Goal: Check status: Check status

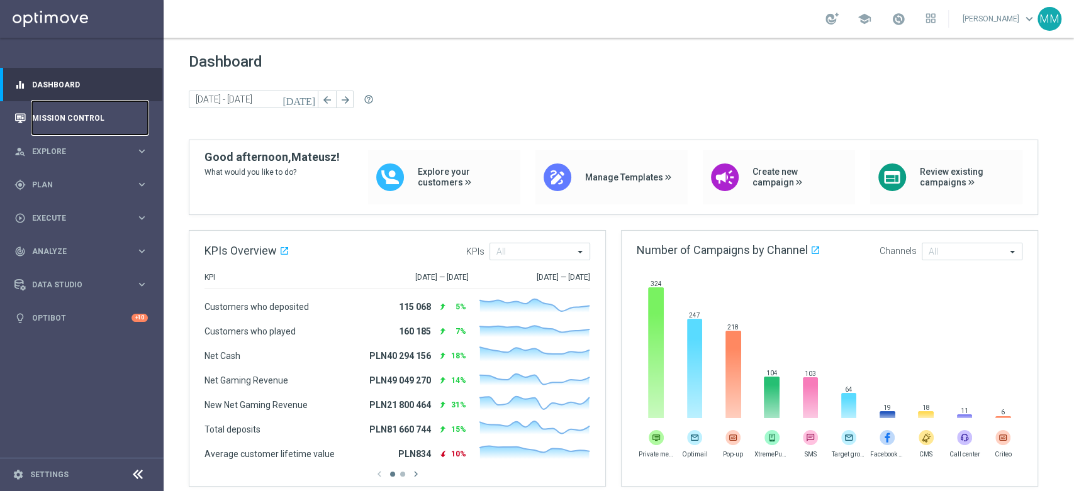
click at [79, 124] on link "Mission Control" at bounding box center [90, 117] width 116 height 33
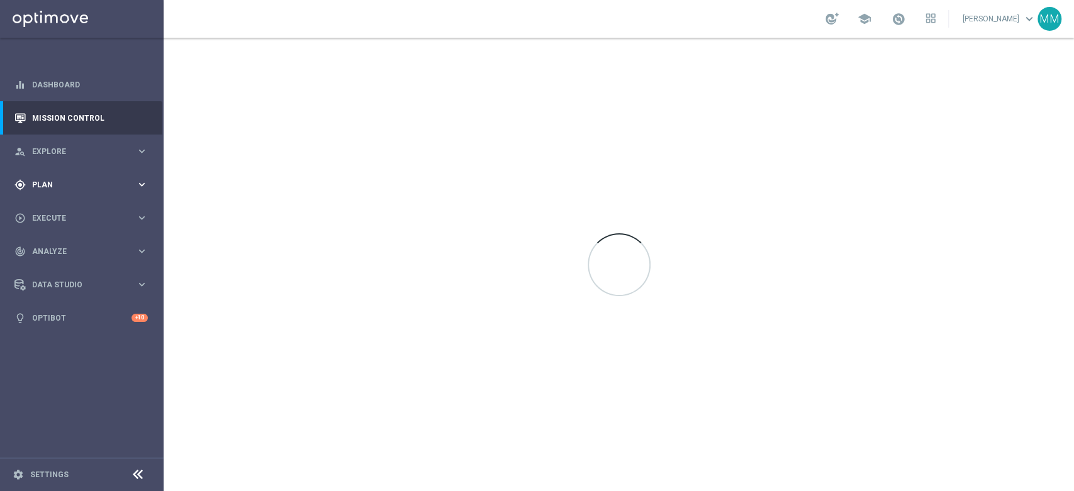
click at [108, 181] on span "Plan" at bounding box center [84, 185] width 104 height 8
click at [68, 213] on link "Target Groups" at bounding box center [82, 211] width 98 height 10
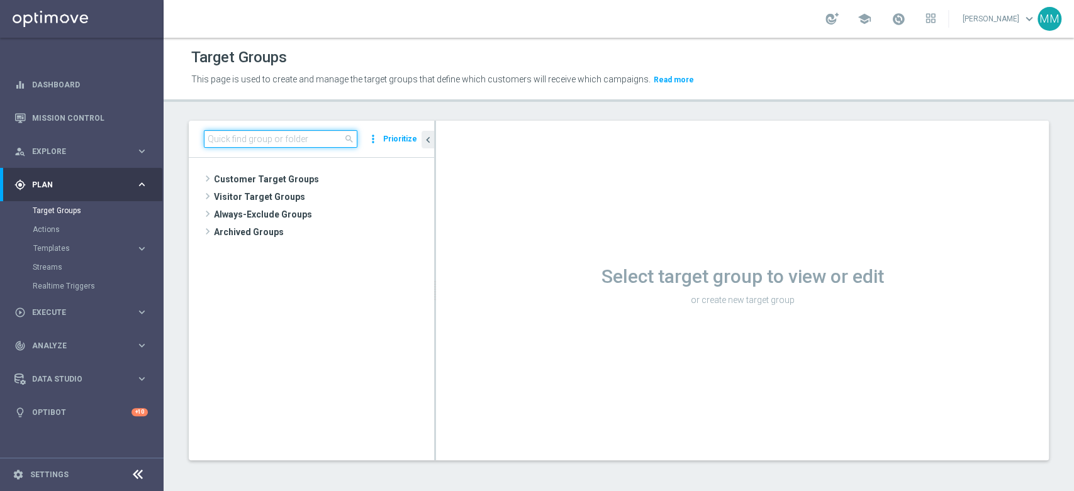
click at [271, 138] on input at bounding box center [281, 139] width 154 height 18
paste input "A_PREM_TARGET_CASHBACK_EP_20DO500_060825"
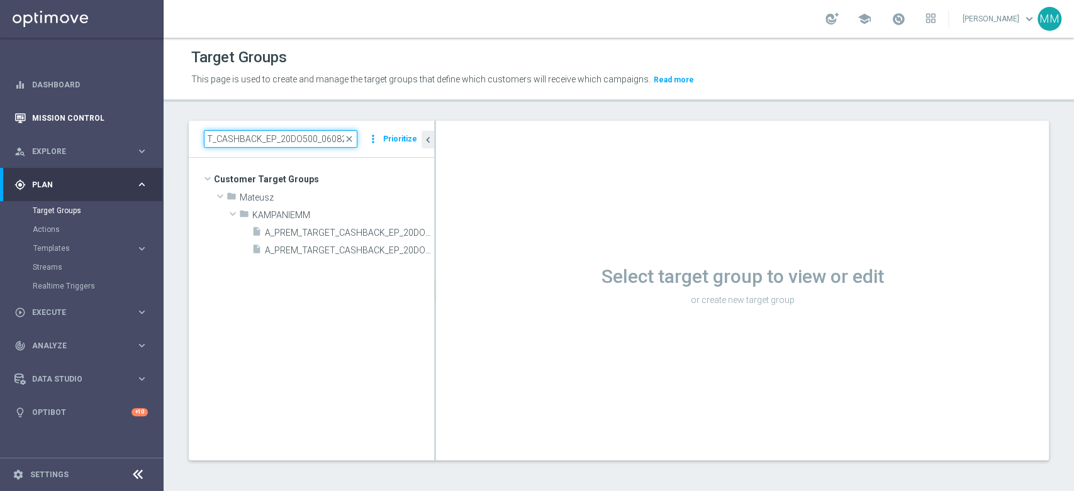
type input "A_PREM_TARGET_CASHBACK_EP_20DO500_060825"
click at [94, 108] on link "Mission Control" at bounding box center [90, 117] width 116 height 33
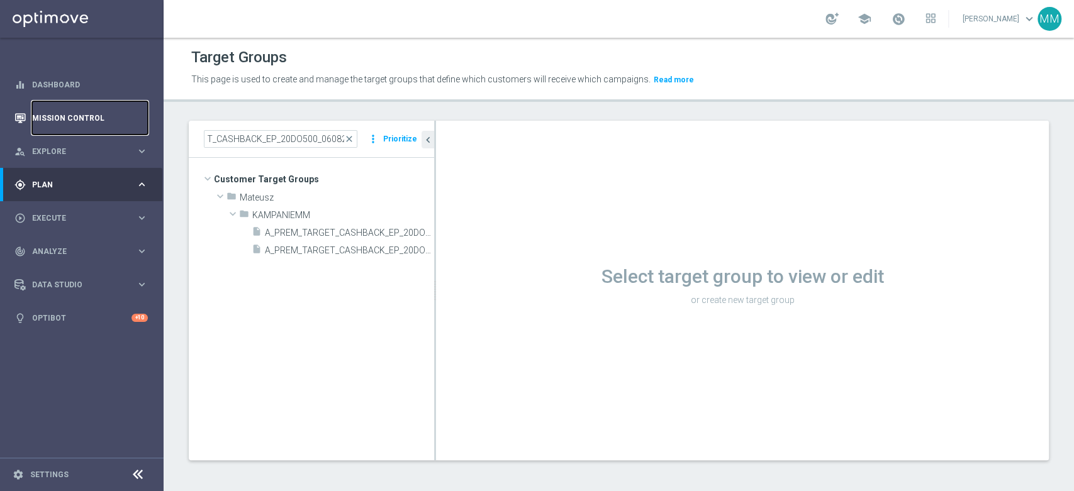
scroll to position [0, 0]
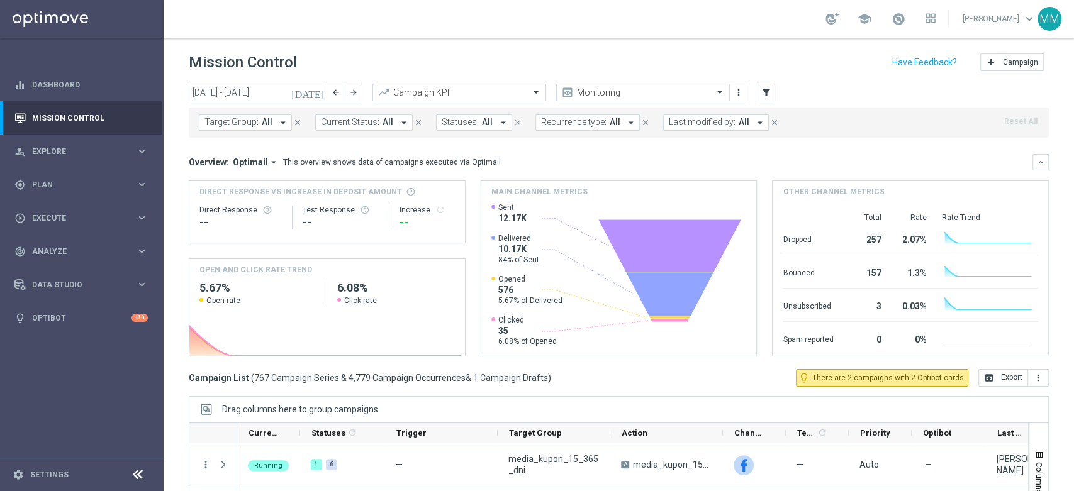
click at [269, 126] on span "All" at bounding box center [267, 122] width 11 height 11
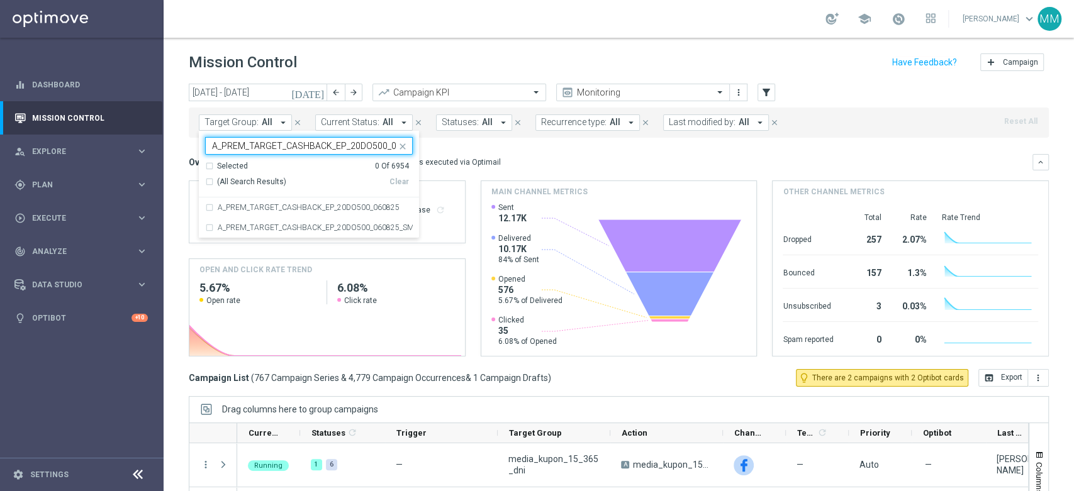
scroll to position [0, 20]
drag, startPoint x: 292, startPoint y: 212, endPoint x: 383, endPoint y: 191, distance: 93.7
click at [292, 213] on div "A_PREM_TARGET_CASHBACK_EP_20DO500_060825" at bounding box center [309, 208] width 208 height 20
type input "A_PREM_TARGET_CASHBACK_EP_20DO500_060825"
click at [549, 172] on div "Overview: Optimail arrow_drop_down This overview shows data of campaigns execut…" at bounding box center [619, 255] width 860 height 203
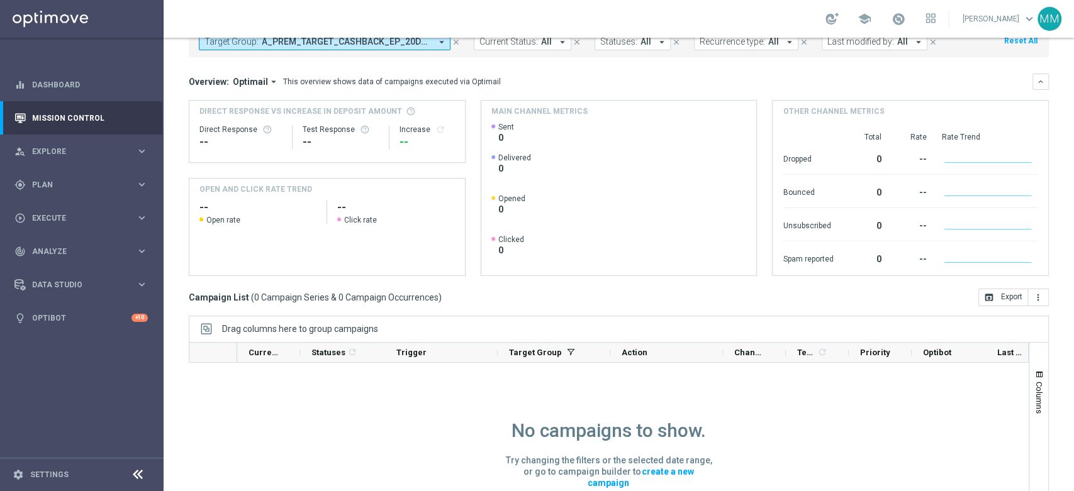
scroll to position [0, 0]
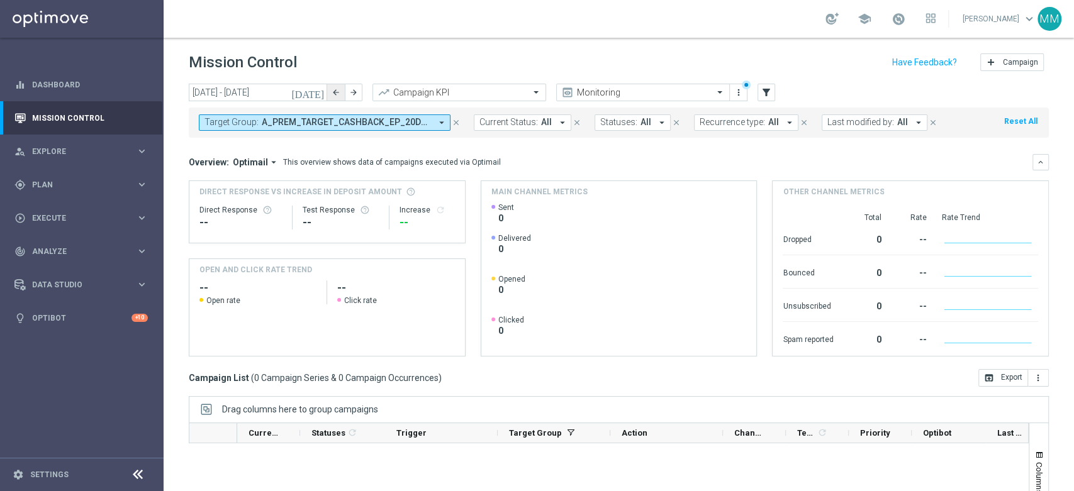
click at [330, 91] on button "arrow_back" at bounding box center [336, 93] width 18 height 18
type input "[DATE] - [DATE]"
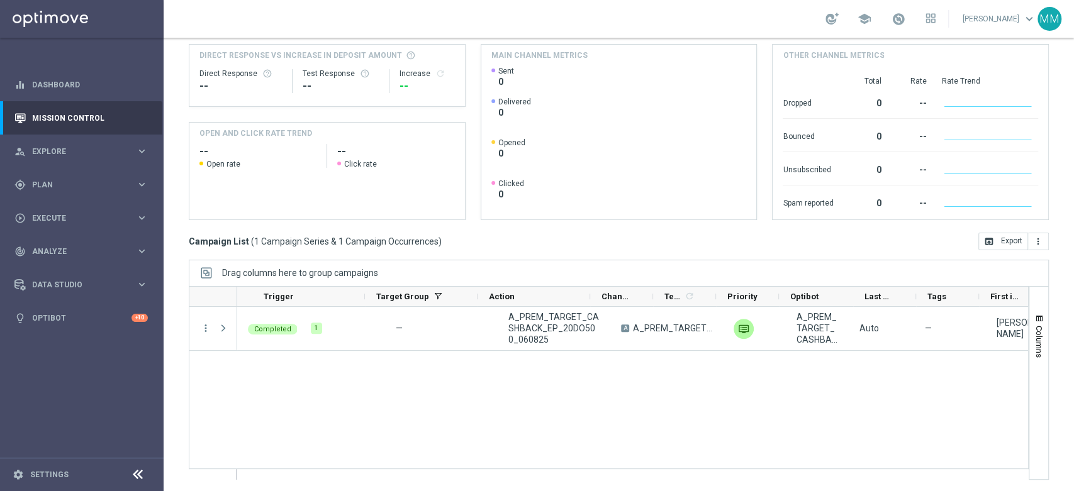
scroll to position [0, 211]
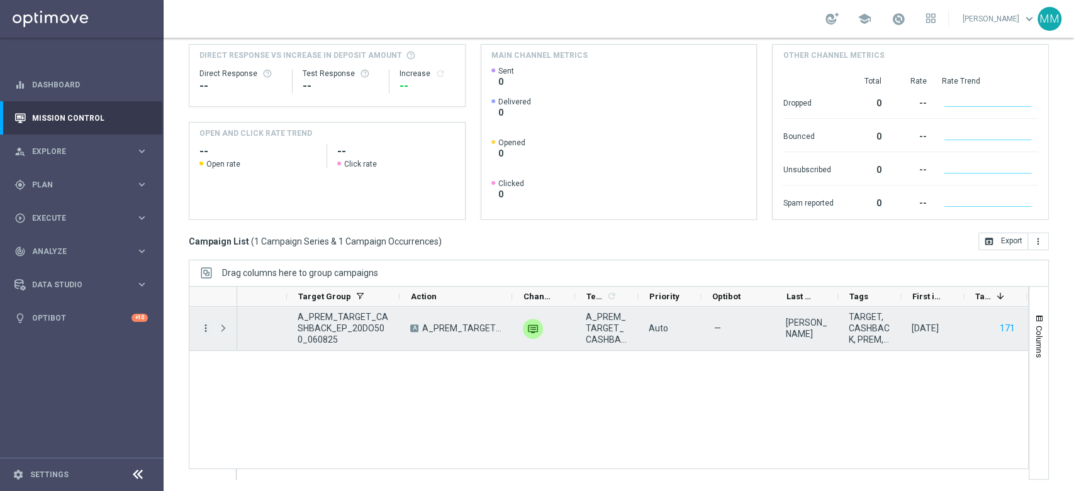
click at [206, 329] on icon "more_vert" at bounding box center [205, 328] width 11 height 11
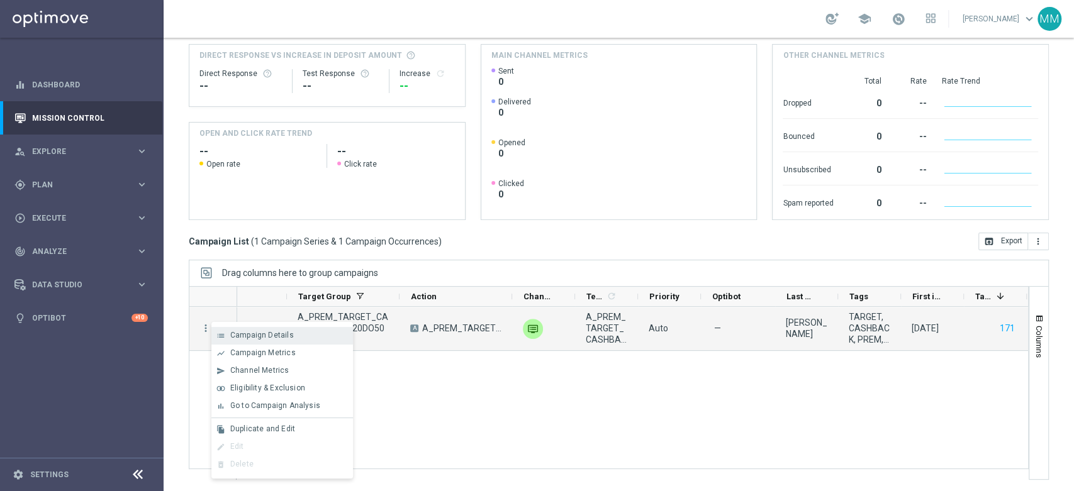
click at [234, 339] on span "Campaign Details" at bounding box center [262, 335] width 64 height 9
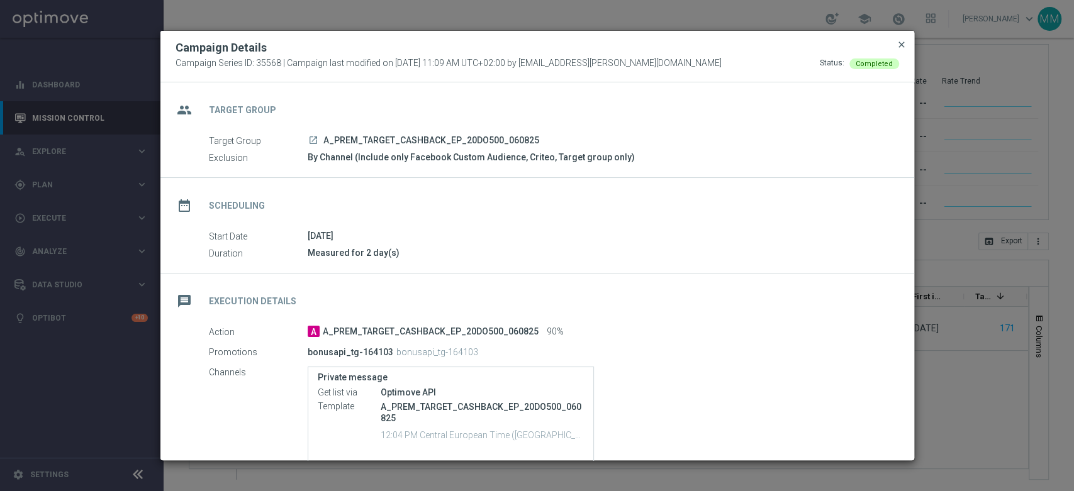
click at [897, 44] on span "close" at bounding box center [902, 45] width 10 height 10
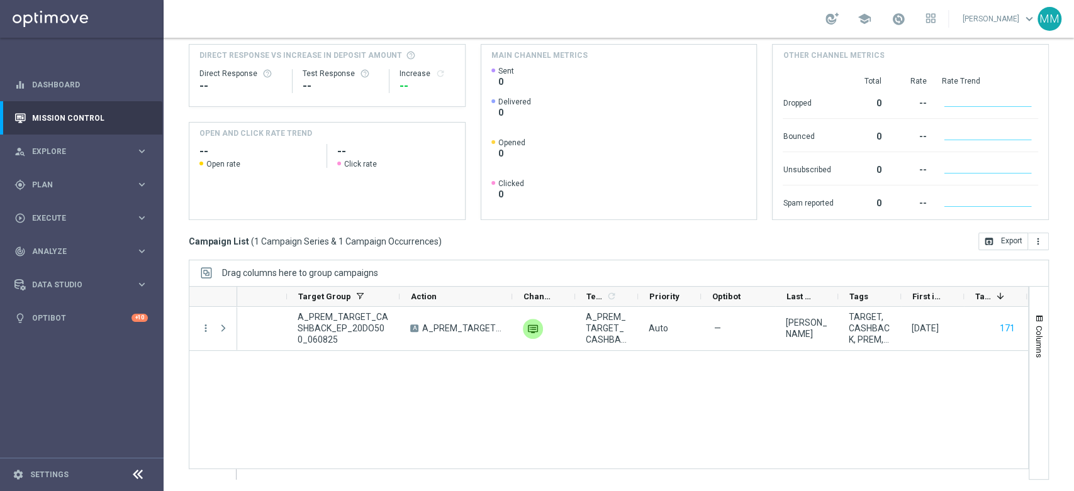
scroll to position [0, 0]
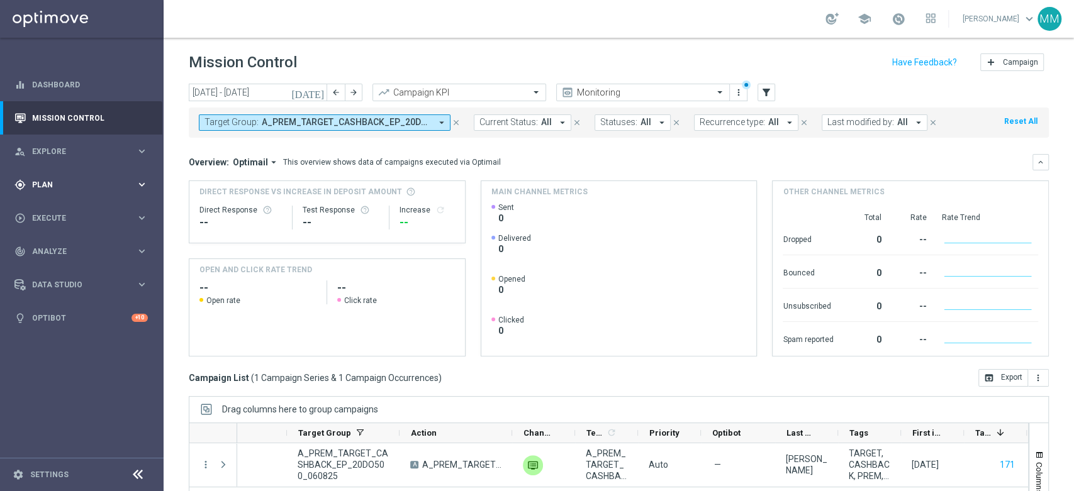
click at [76, 186] on span "Plan" at bounding box center [84, 185] width 104 height 8
click at [293, 123] on span "A_PREM_TARGET_CASHBACK_EP_20DO500_060825" at bounding box center [346, 122] width 169 height 11
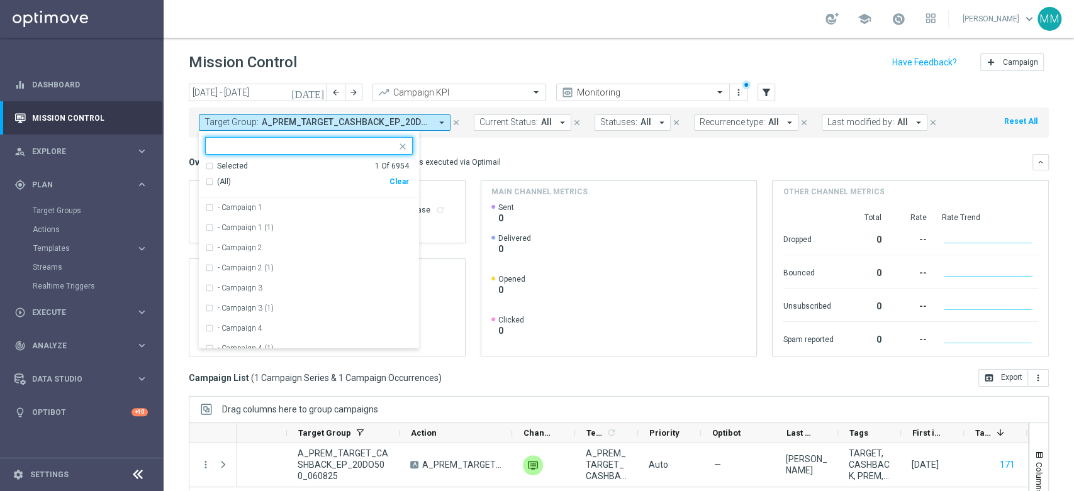
click at [0, 0] on div "Clear" at bounding box center [0, 0] width 0 height 0
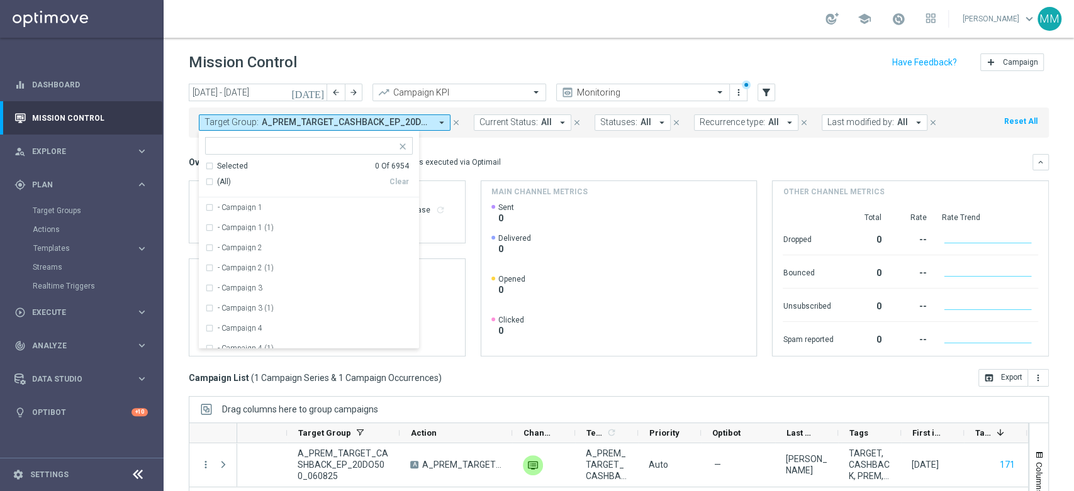
click at [352, 144] on input "text" at bounding box center [304, 146] width 184 height 11
paste input "A_MED_TARGET_BET_ATPWTA_30za30_080825"
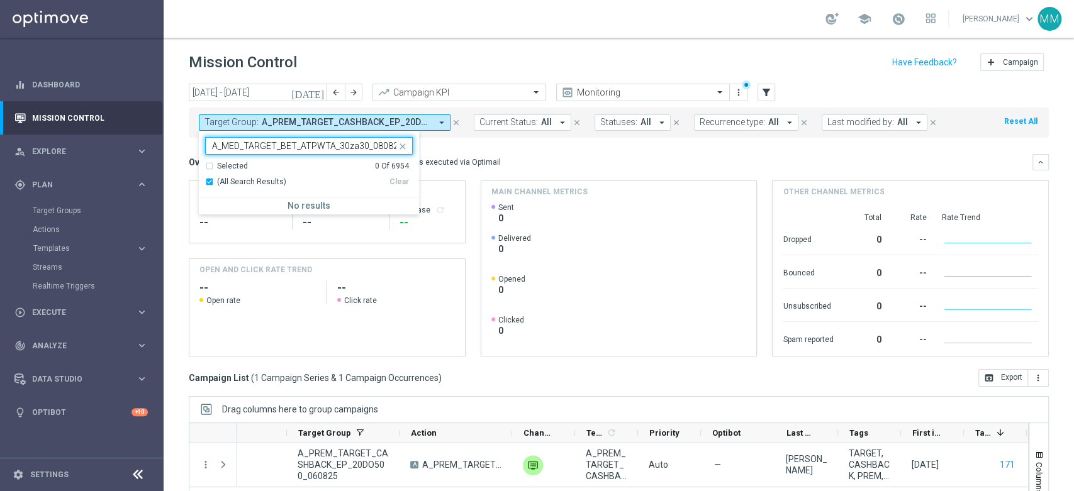
scroll to position [0, 4]
click at [357, 143] on input "A_MED_TARGET_BET_ATPWTA_30za30_080825" at bounding box center [304, 146] width 184 height 11
click at [353, 207] on label "A_MED_TARGET_BET_ATPWTA_30za30_080825" at bounding box center [300, 208] width 164 height 8
type input "A_MED_TARGET_BET_ATPWTA_30za30_080825"
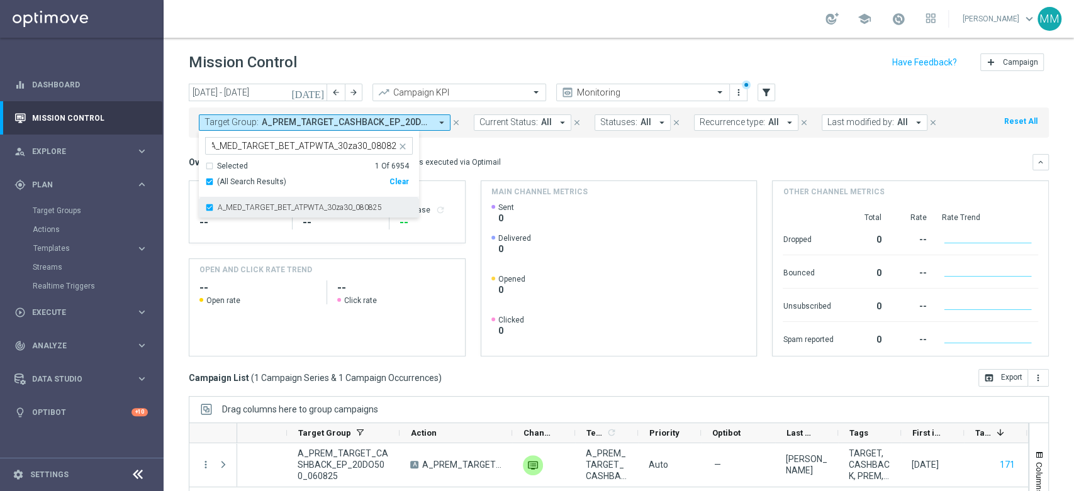
scroll to position [0, 0]
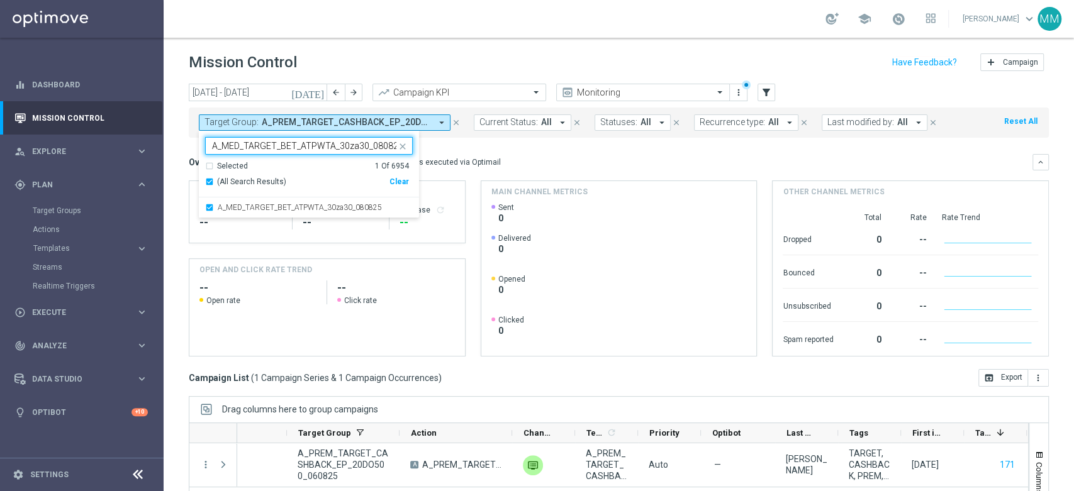
click at [255, 147] on input "A_MED_TARGET_BET_ATPWTA_30za30_080825" at bounding box center [304, 146] width 184 height 11
drag, startPoint x: 242, startPoint y: 148, endPoint x: 172, endPoint y: 148, distance: 69.8
click at [174, 149] on div "[DATE] [DATE] - [DATE] arrow_back arrow_forward Campaign KPI trending_up Monito…" at bounding box center [619, 282] width 911 height 396
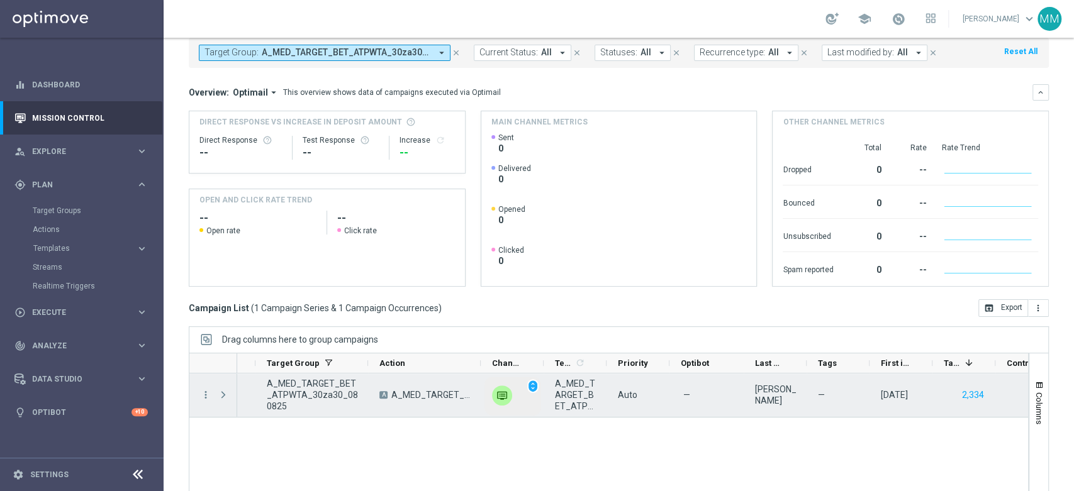
scroll to position [0, 282]
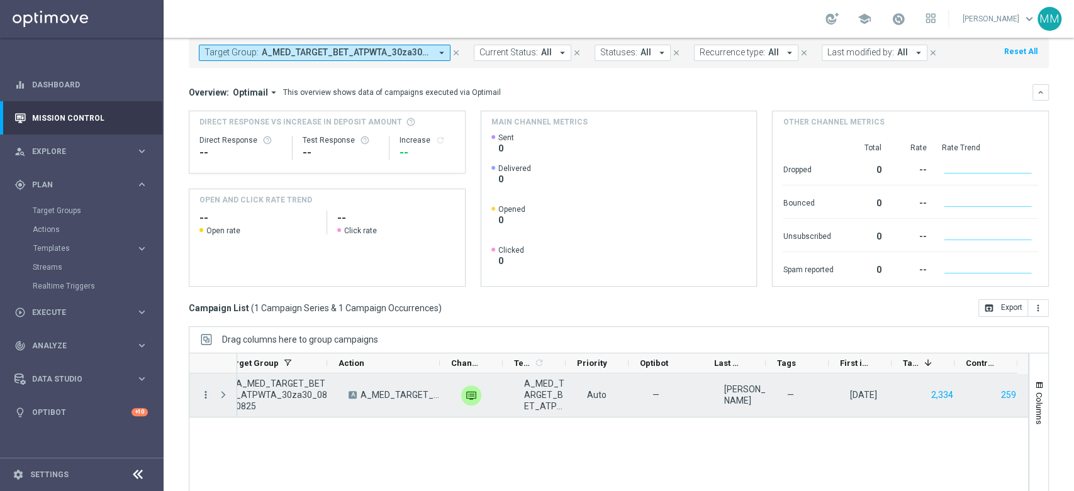
click at [205, 395] on icon "more_vert" at bounding box center [205, 395] width 11 height 11
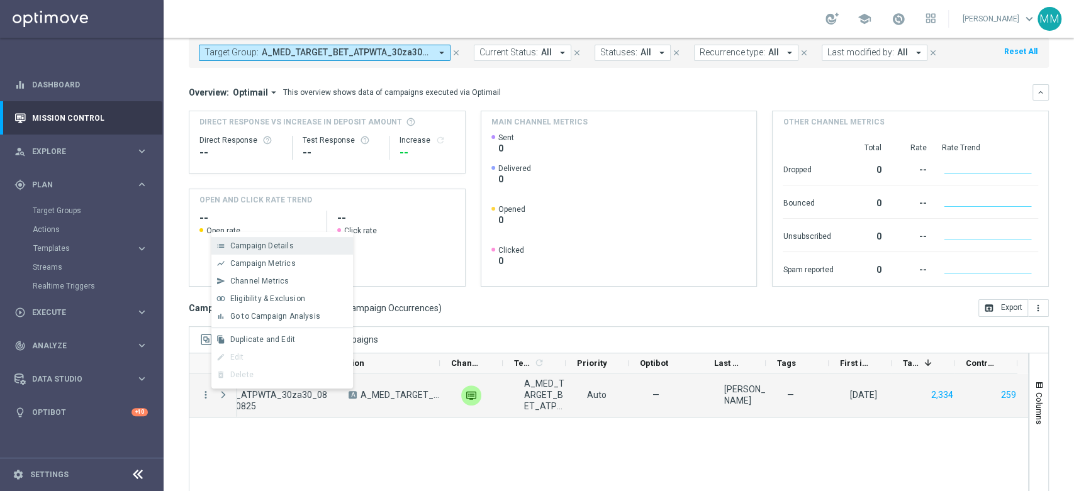
click at [279, 254] on div "list Campaign Details" at bounding box center [282, 246] width 142 height 18
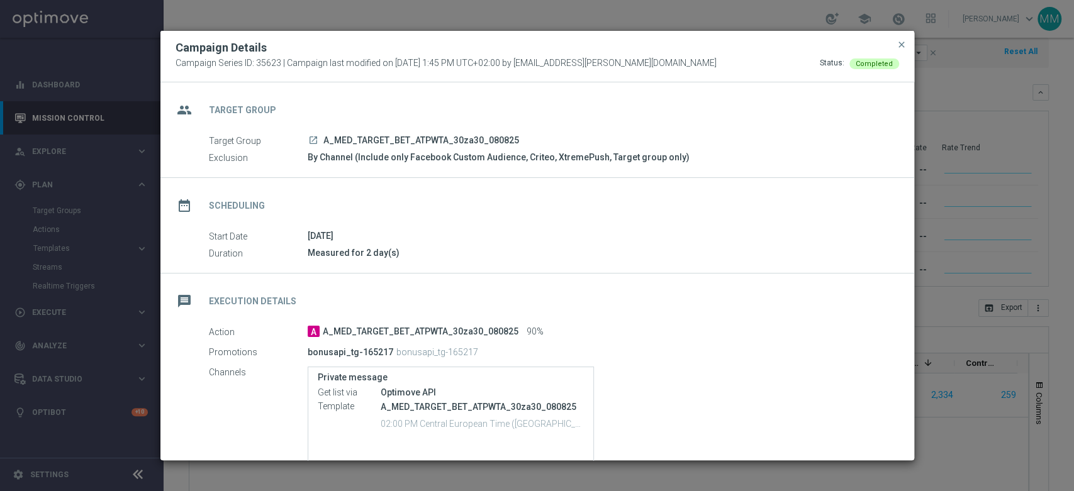
click at [919, 271] on modal-container "Campaign Details Campaign Series ID: 35623 | Campaign last modified on [DATE] 1…" at bounding box center [537, 245] width 1074 height 491
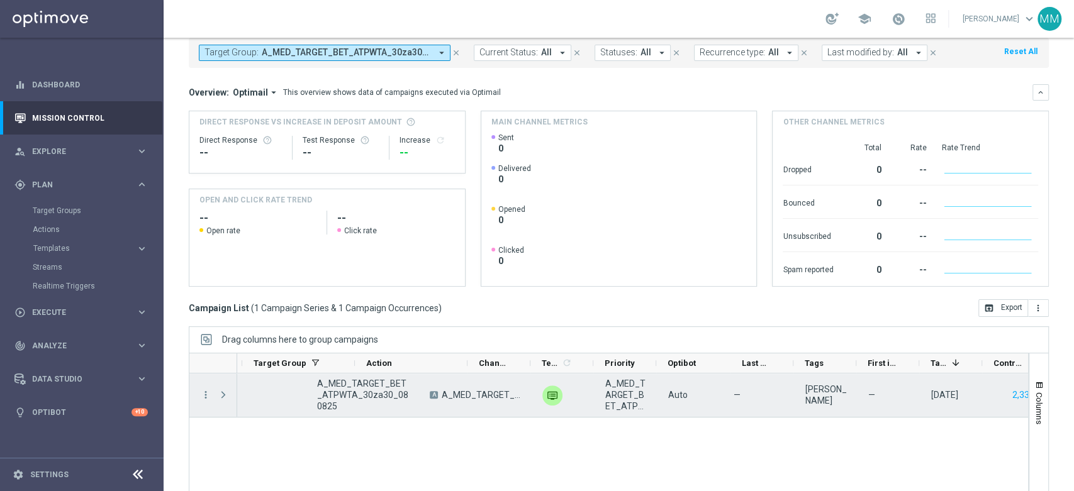
scroll to position [0, 143]
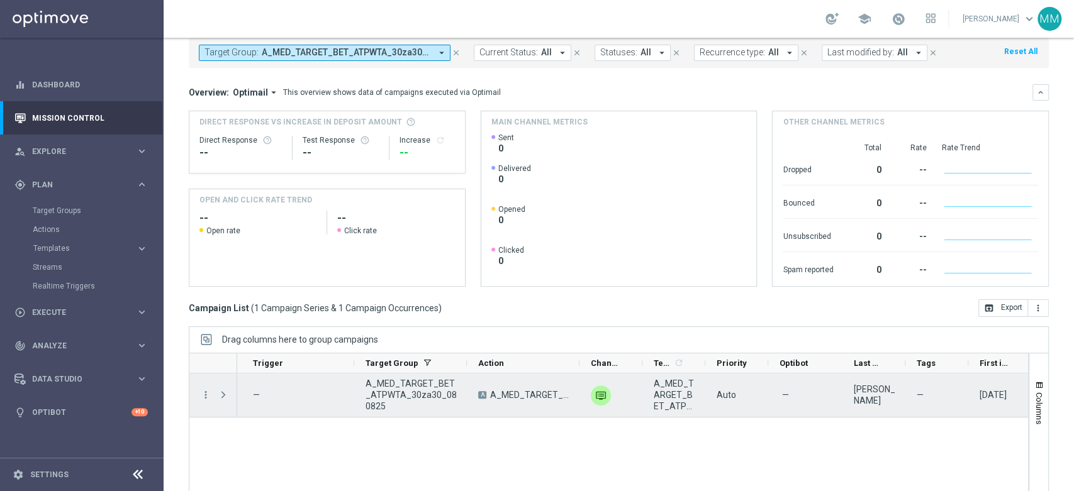
click at [398, 391] on span "A_MED_TARGET_BET_ATPWTA_30za30_080825" at bounding box center [411, 395] width 91 height 34
click at [422, 394] on span "A_MED_TARGET_BET_ATPWTA_30za30_080825" at bounding box center [411, 395] width 91 height 34
click at [422, 393] on span "A_MED_TARGET_BET_ATPWTA_30za30_080825" at bounding box center [411, 395] width 91 height 34
click at [665, 398] on span "A_MED_TARGET_BET_ATPWTA_30za30_080825" at bounding box center [675, 395] width 42 height 34
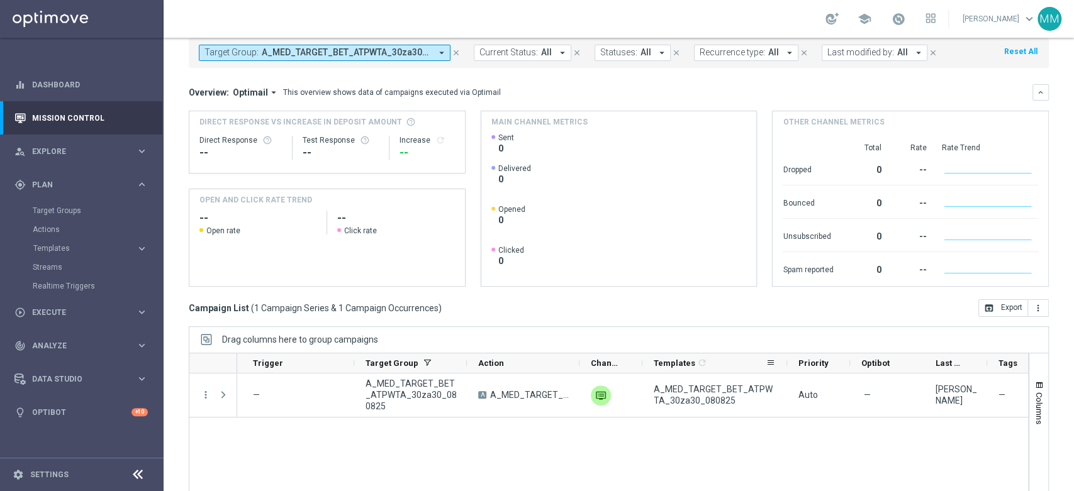
drag, startPoint x: 704, startPoint y: 364, endPoint x: 786, endPoint y: 361, distance: 81.8
click at [786, 361] on div at bounding box center [787, 364] width 5 height 20
click at [715, 467] on div "— A_MED_TARGET_BET_ATPWTA_30za30_080825 A A_MED_TARGET_BET_ATPWTA_30za30_080825…" at bounding box center [632, 460] width 791 height 172
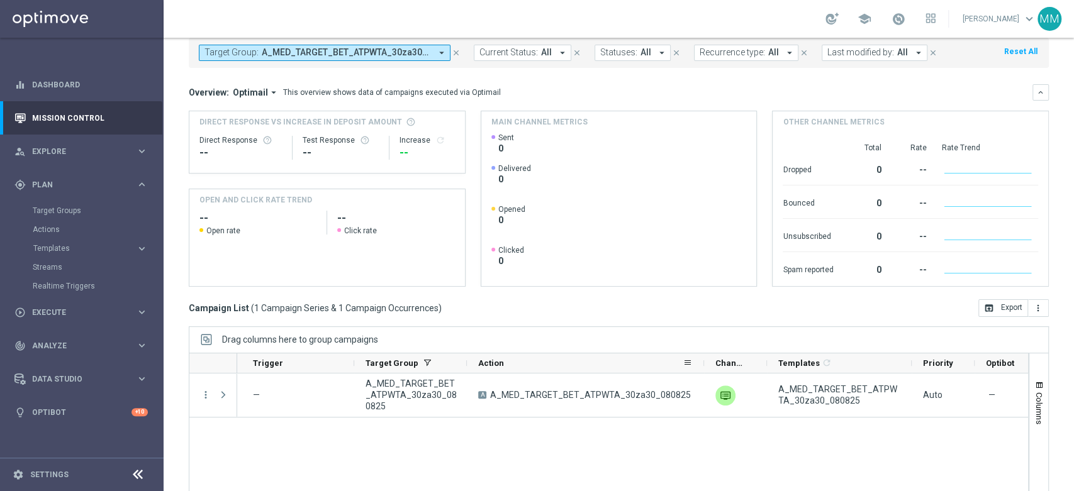
drag, startPoint x: 578, startPoint y: 358, endPoint x: 703, endPoint y: 366, distance: 124.8
click at [703, 366] on div at bounding box center [704, 364] width 5 height 20
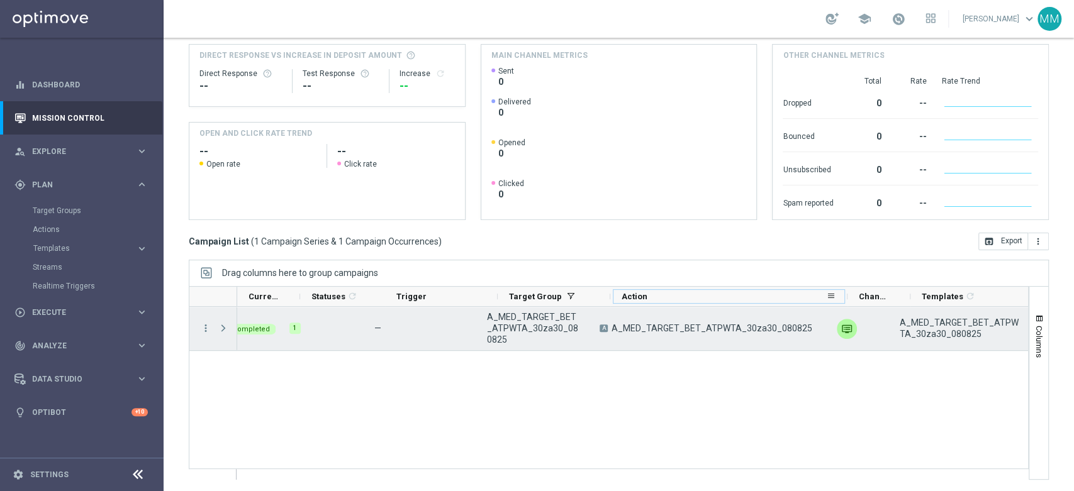
scroll to position [0, 0]
click at [575, 315] on span "A_MED_TARGET_BET_ATPWTA_30za30_080825" at bounding box center [553, 328] width 91 height 34
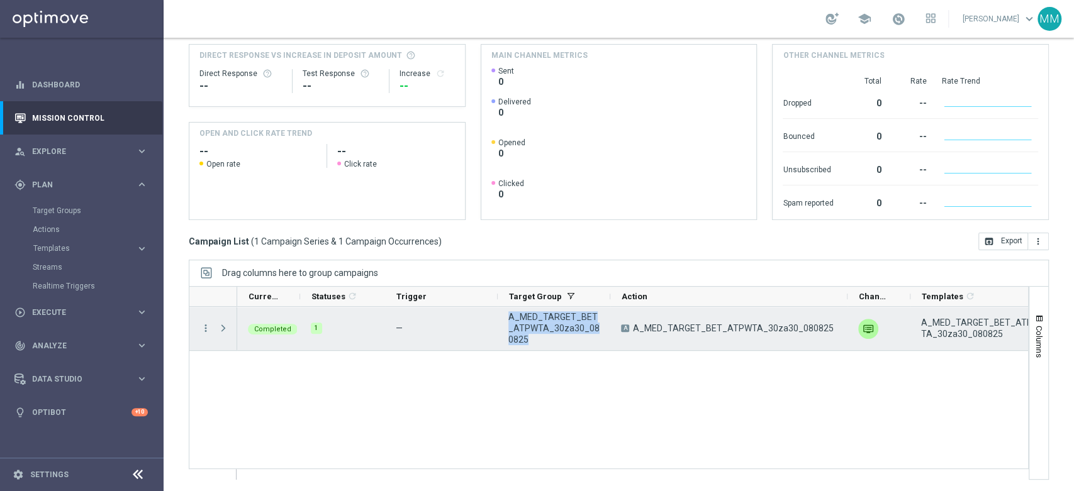
click at [575, 315] on span "A_MED_TARGET_BET_ATPWTA_30za30_080825" at bounding box center [553, 328] width 91 height 34
click at [200, 328] on icon "more_vert" at bounding box center [205, 328] width 11 height 11
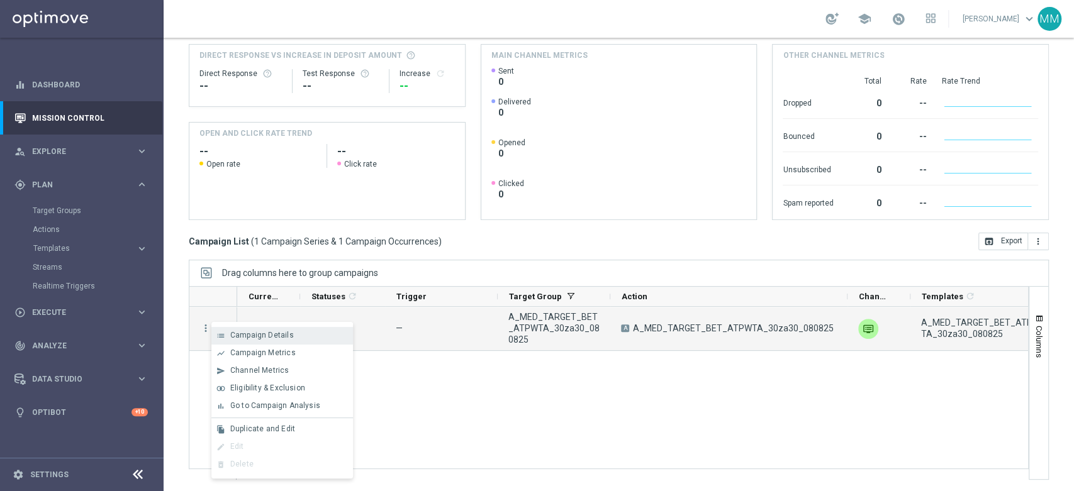
click at [252, 328] on div "list Campaign Details" at bounding box center [282, 336] width 142 height 18
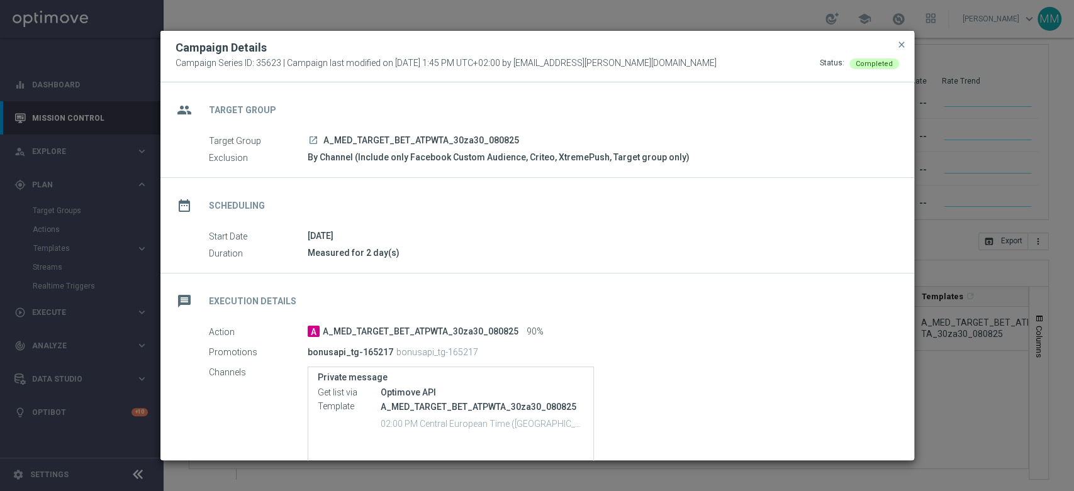
click at [926, 378] on modal-container "Campaign Details Campaign Series ID: 35623 | Campaign last modified on [DATE] 1…" at bounding box center [537, 245] width 1074 height 491
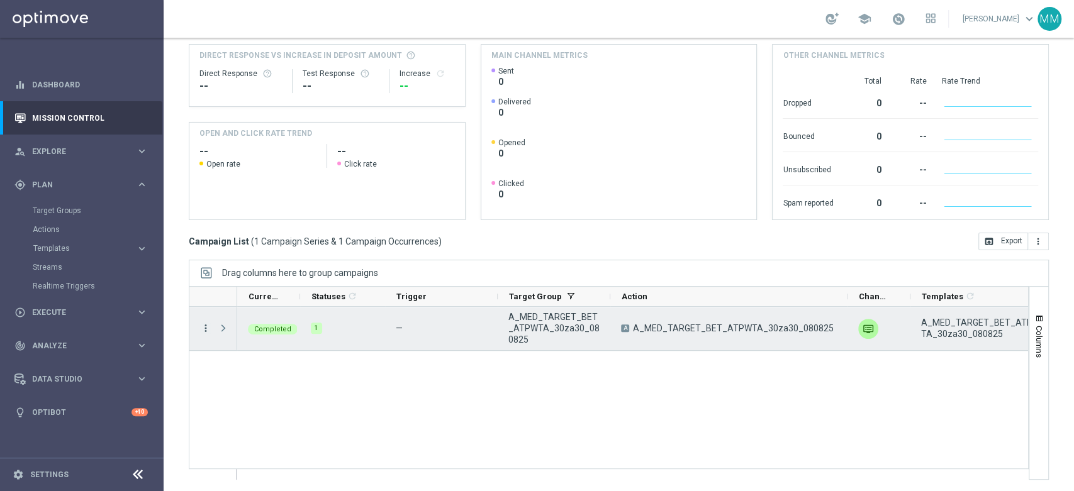
click at [206, 330] on icon "more_vert" at bounding box center [205, 328] width 11 height 11
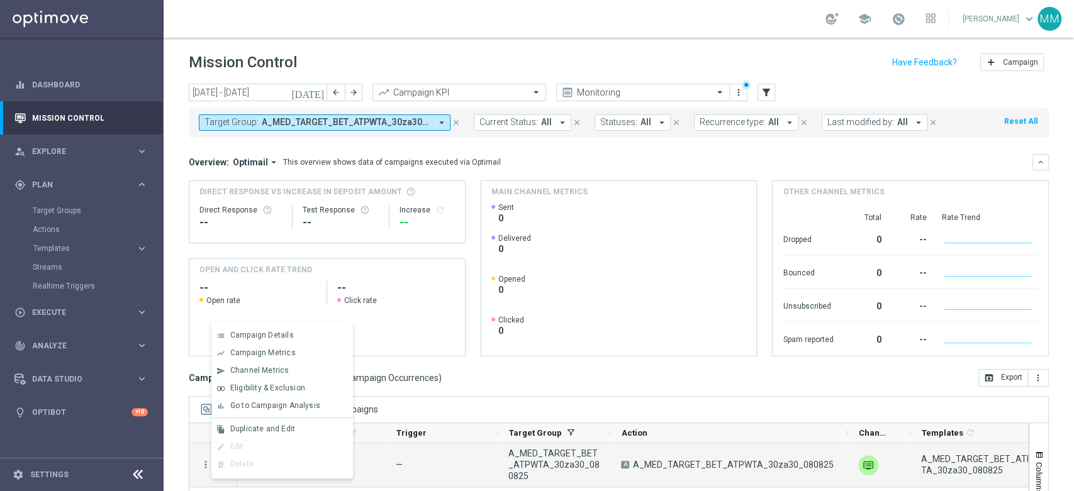
click at [293, 121] on span "A_MED_TARGET_BET_ATPWTA_30za30_080825" at bounding box center [346, 122] width 169 height 11
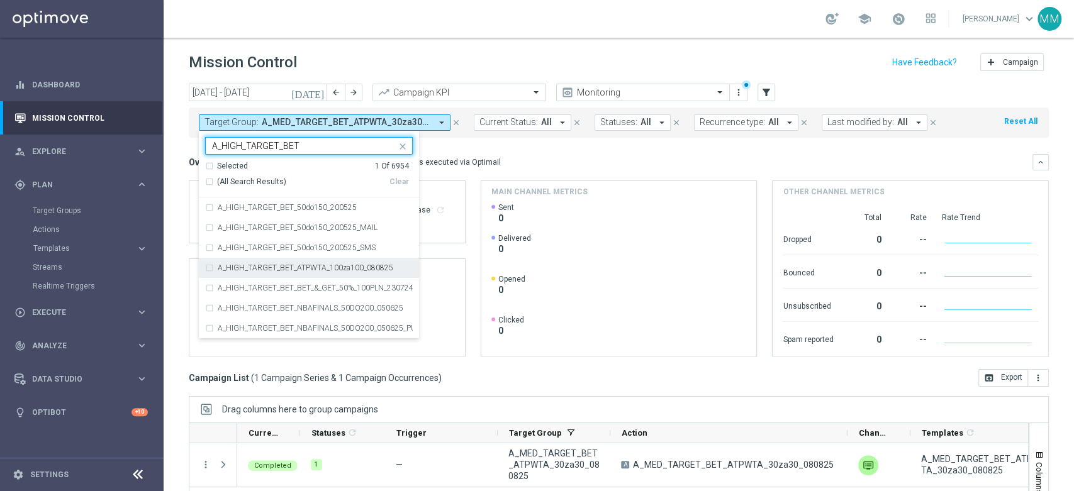
click at [356, 268] on label "A_HIGH_TARGET_BET_ATPWTA_100za100_080825" at bounding box center [306, 268] width 176 height 8
type input "A_HIGH_TARGET_BET"
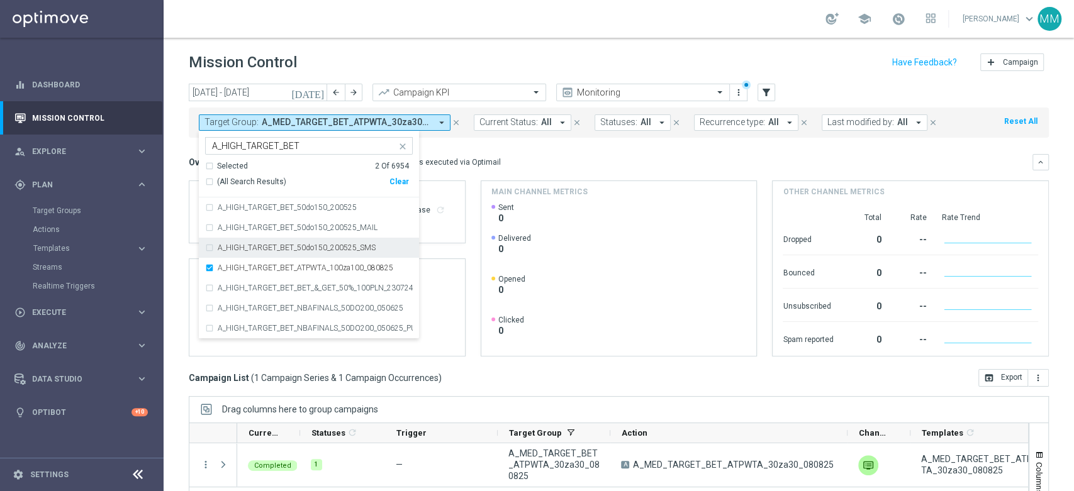
click at [551, 182] on div "Main channel metrics" at bounding box center [619, 191] width 276 height 21
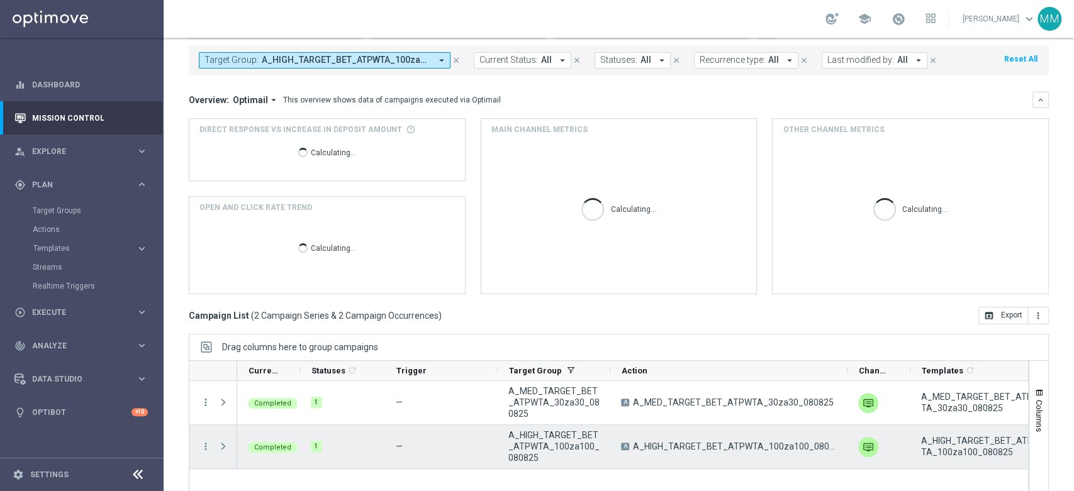
scroll to position [137, 0]
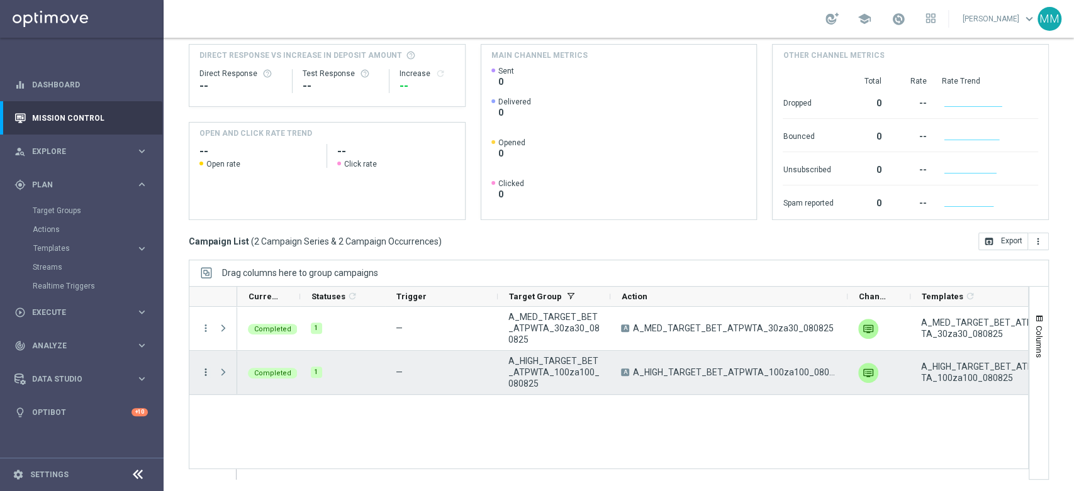
click at [205, 372] on icon "more_vert" at bounding box center [205, 372] width 11 height 11
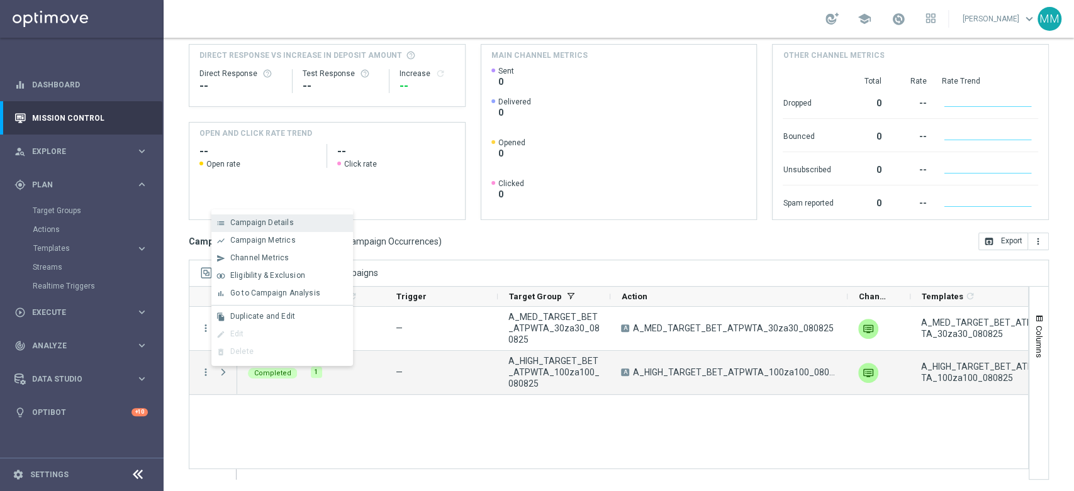
click at [287, 225] on span "Campaign Details" at bounding box center [262, 222] width 64 height 9
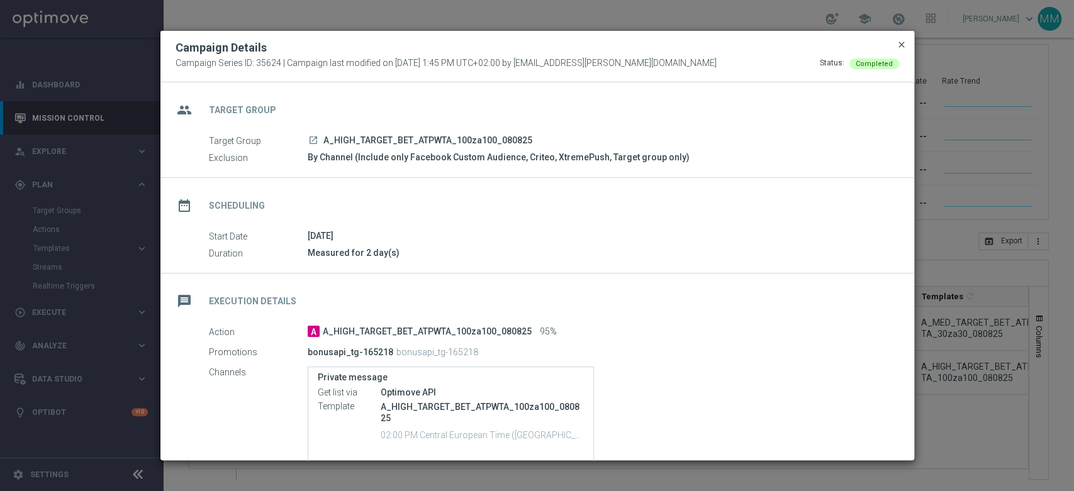
click at [904, 45] on span "close" at bounding box center [902, 45] width 10 height 10
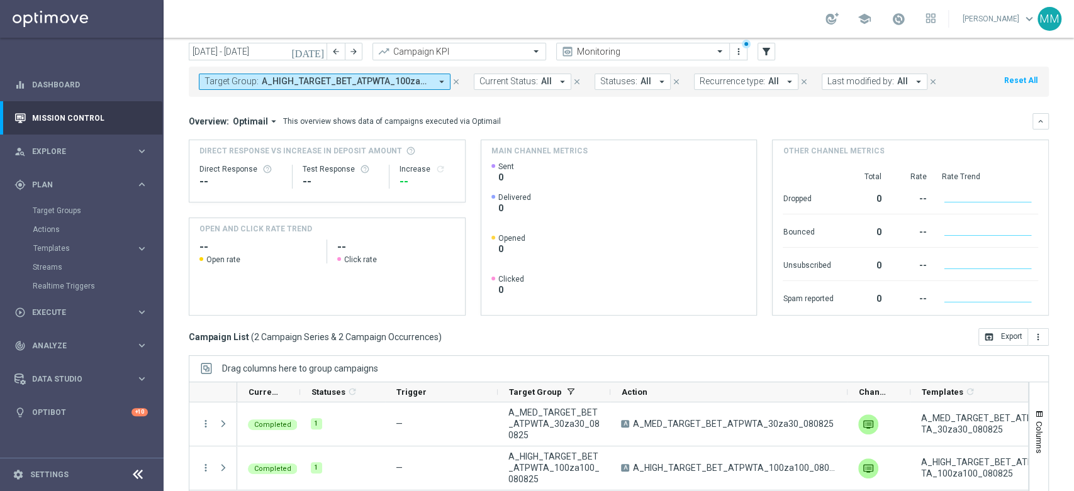
scroll to position [0, 0]
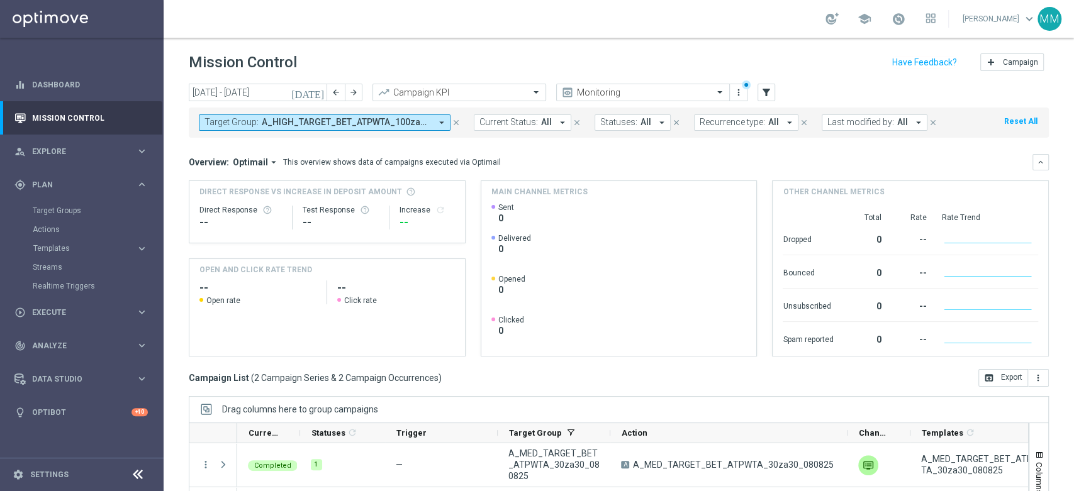
click at [261, 115] on div "Target Group: A_HIGH_TARGET_BET_ATPWTA_100za100_080825, A_MED_TARGET_BET_ATPWTA…" at bounding box center [325, 123] width 252 height 16
click at [425, 120] on span "A_HIGH_TARGET_BET_ATPWTA_100za100_080825, A_MED_TARGET_BET_ATPWTA_30za30_080825" at bounding box center [346, 122] width 169 height 11
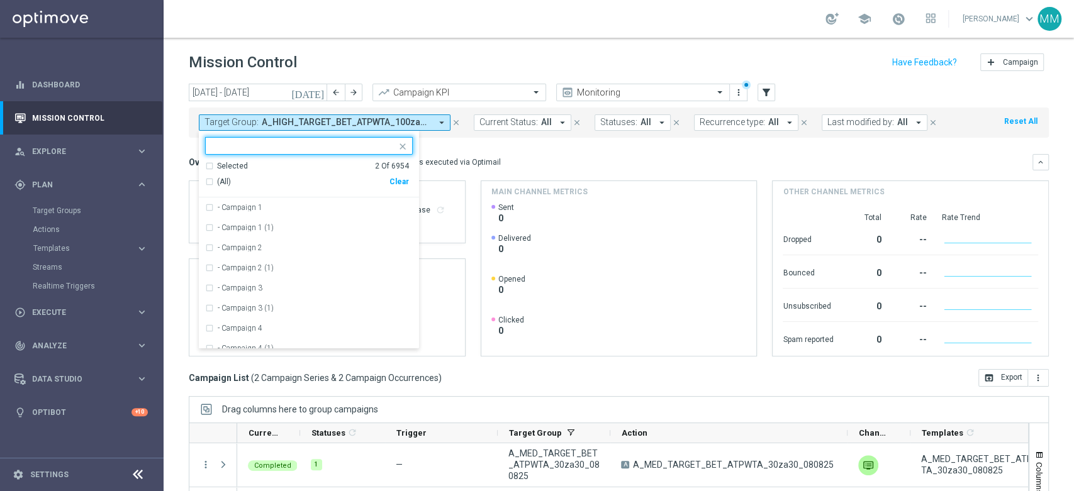
click at [0, 0] on div "Clear" at bounding box center [0, 0] width 0 height 0
click at [304, 142] on input "text" at bounding box center [304, 146] width 184 height 11
paste input "A_MIN-HIGH_TARGET_PULA_BONU$RUNDA_140725"
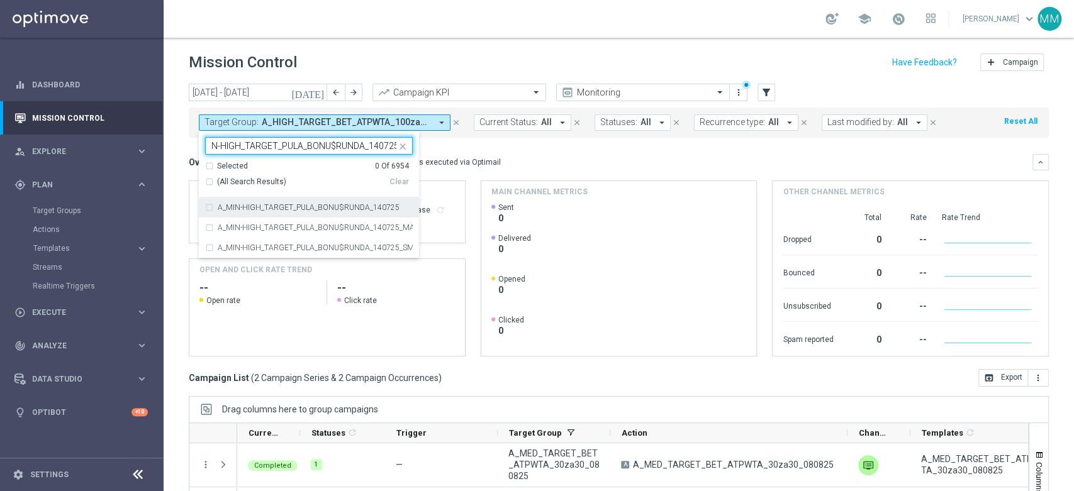
click at [289, 209] on label "A_MIN-HIGH_TARGET_PULA_BONU$RUNDA_140725" at bounding box center [309, 208] width 182 height 8
type input "A_MIN-HIGH_TARGET_PULA_BONU$RUNDA_140725"
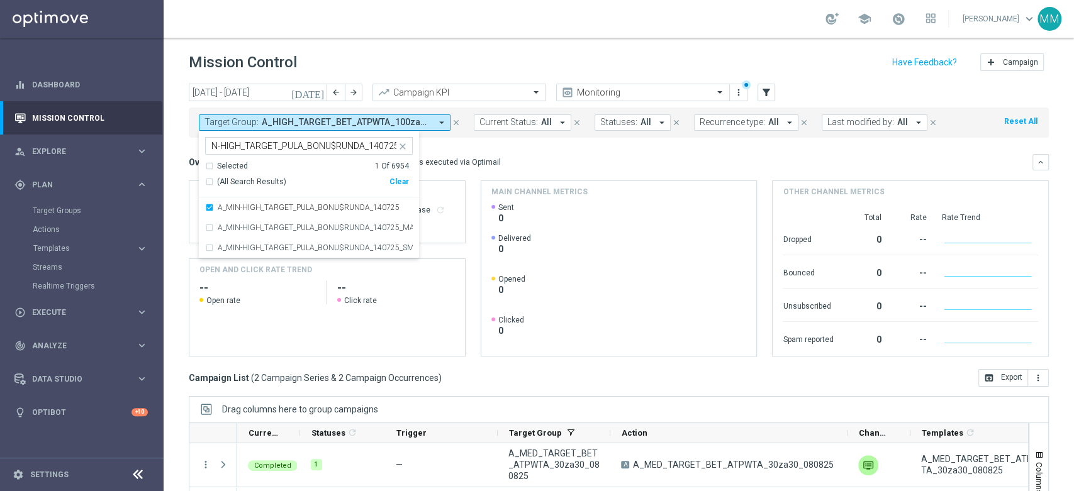
scroll to position [0, 0]
click at [473, 190] on div "Direct Response VS Increase In Deposit Amount Direct Response -- Test Response …" at bounding box center [619, 269] width 860 height 176
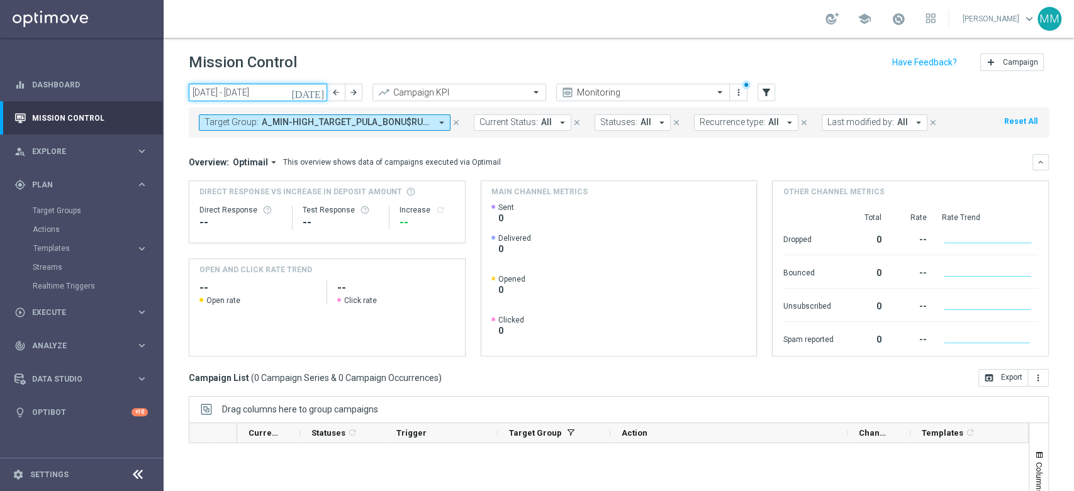
click at [308, 94] on input "[DATE] - [DATE]" at bounding box center [258, 93] width 138 height 18
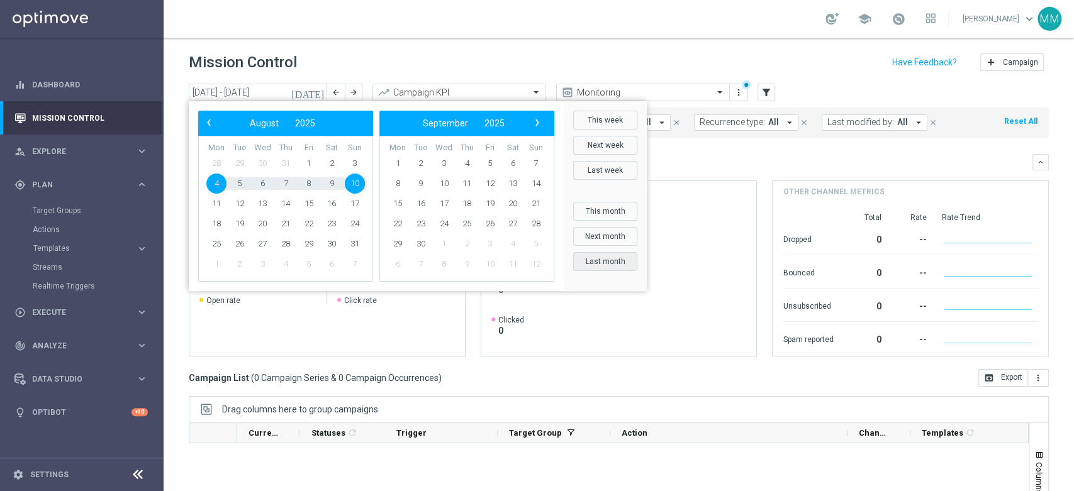
click at [617, 261] on button "Last month" at bounding box center [605, 261] width 64 height 19
type input "[DATE] - [DATE]"
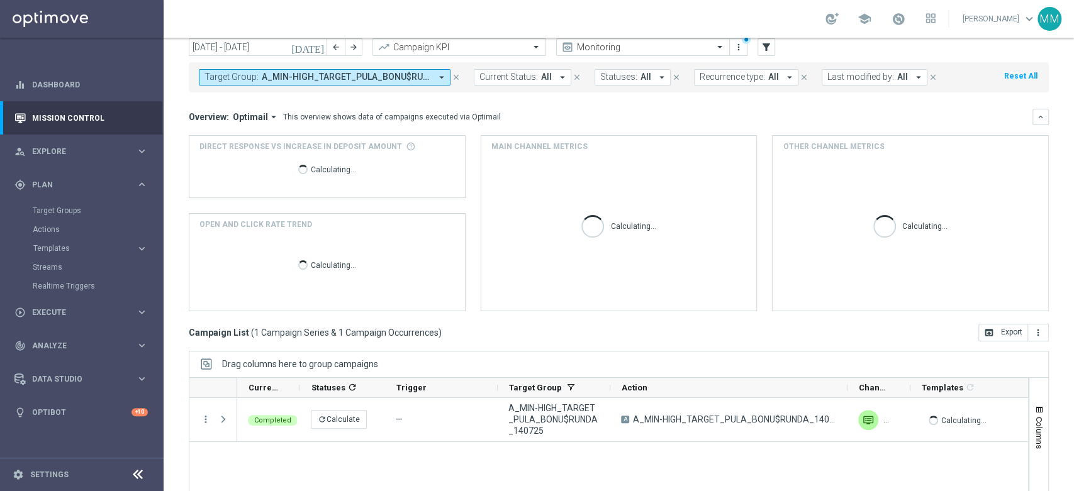
scroll to position [70, 0]
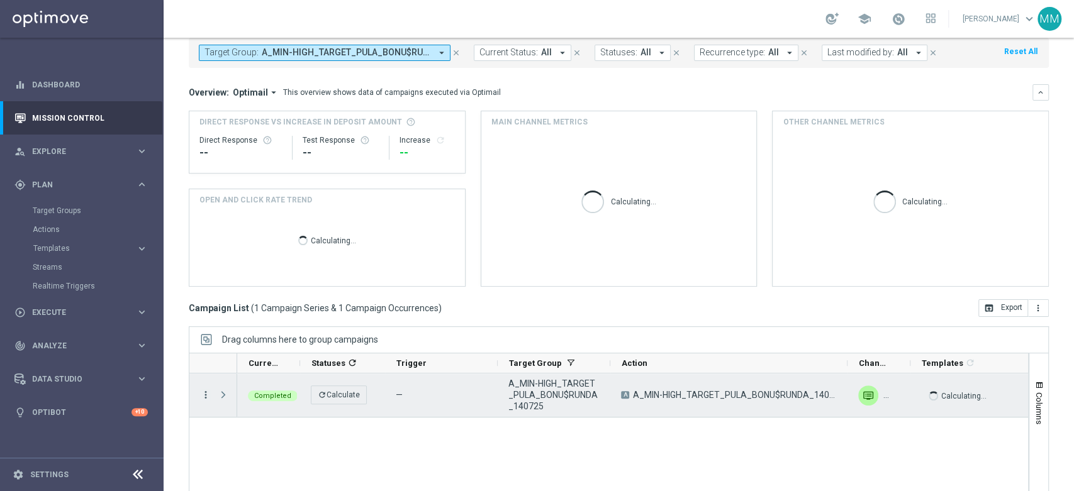
click at [205, 396] on icon "more_vert" at bounding box center [205, 395] width 11 height 11
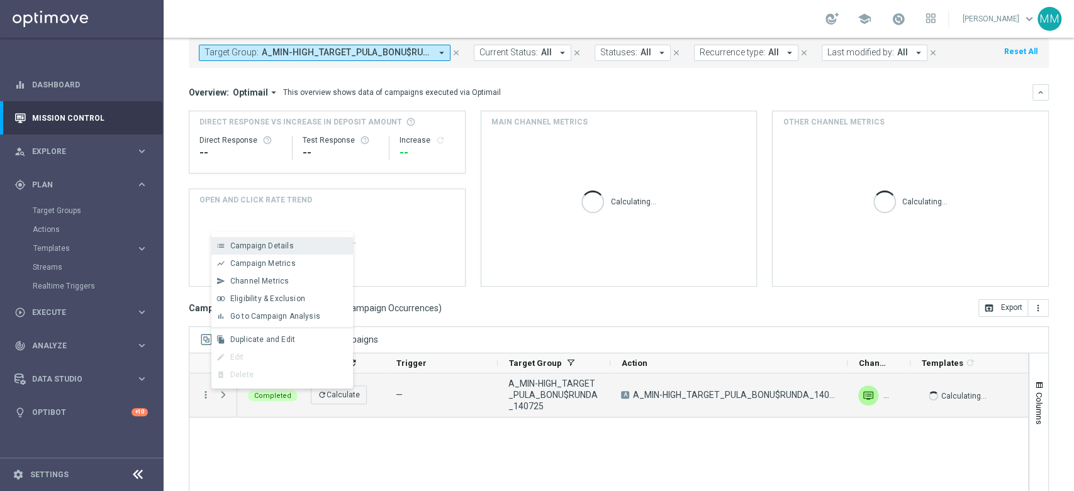
click at [278, 239] on div "list Campaign Details" at bounding box center [282, 246] width 142 height 18
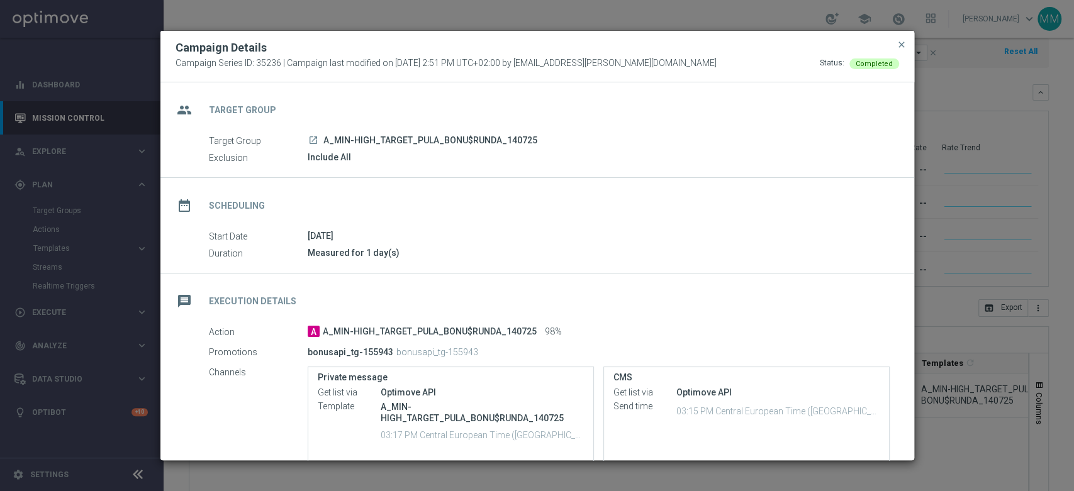
click at [449, 138] on span "A_MIN-HIGH_TARGET_PULA_BONU$RUNDA_140725" at bounding box center [430, 140] width 214 height 11
click at [450, 138] on span "A_MIN-HIGH_TARGET_PULA_BONU$RUNDA_140725" at bounding box center [430, 140] width 214 height 11
click at [446, 140] on span "A_MIN-HIGH_TARGET_PULA_BONU$RUNDA_140725" at bounding box center [430, 140] width 214 height 11
click at [376, 137] on span "A_MIN-HIGH_TARGET_PULA_BONU$RUNDA_140725" at bounding box center [430, 140] width 214 height 11
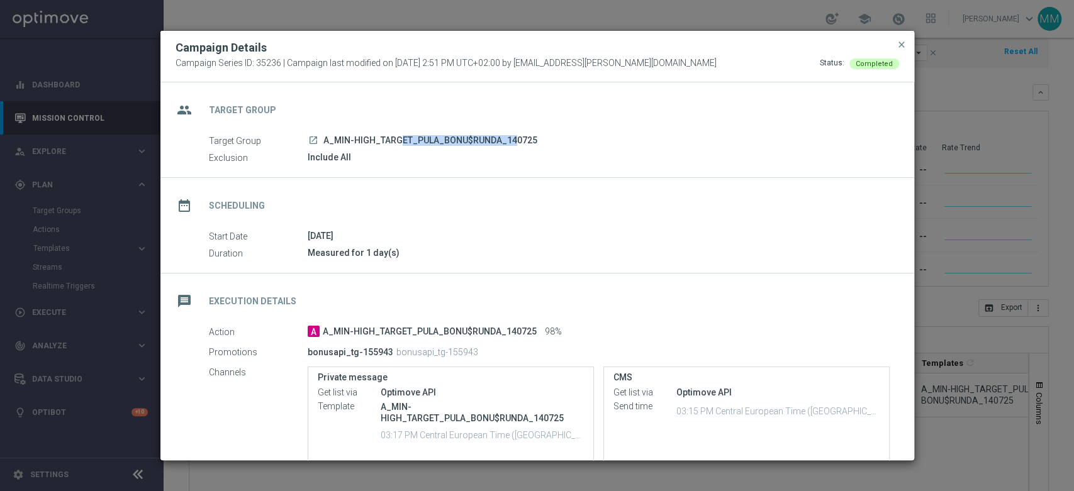
click at [376, 137] on span "A_MIN-HIGH_TARGET_PULA_BONU$RUNDA_140725" at bounding box center [430, 140] width 214 height 11
copy div "A_MIN-HIGH_TARGET_PULA_BONU$RUNDA_140725"
click at [898, 45] on span "close" at bounding box center [902, 45] width 10 height 10
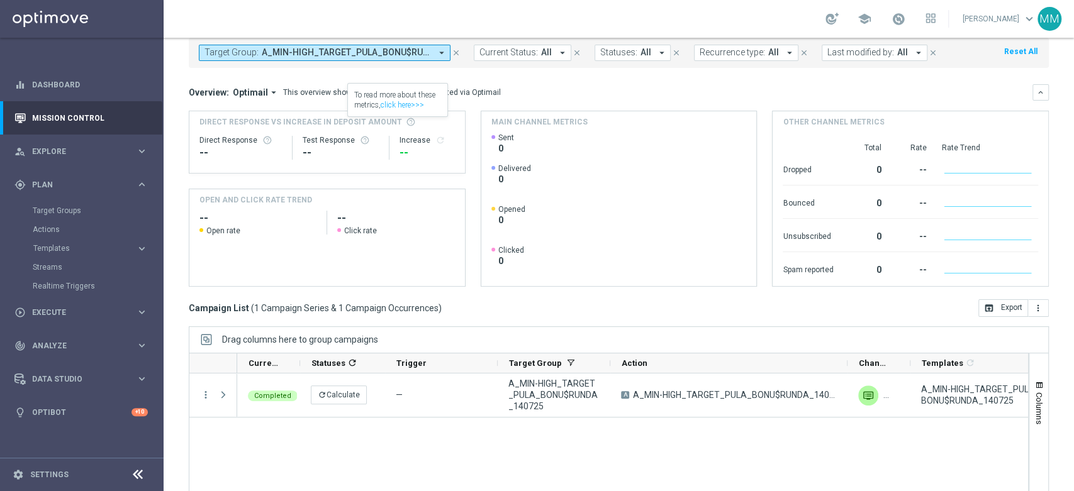
scroll to position [0, 0]
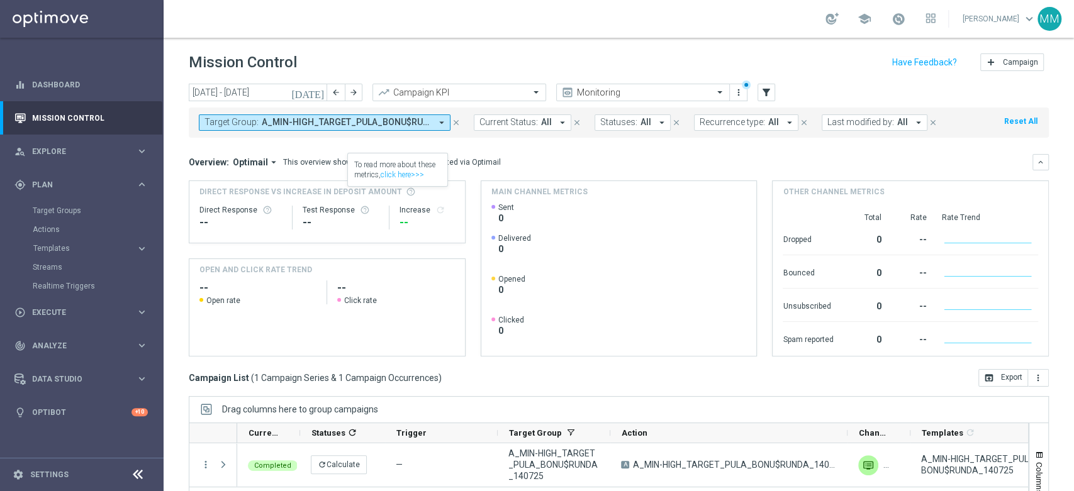
click at [346, 125] on span "A_MIN-HIGH_TARGET_PULA_BONU$RUNDA_140725" at bounding box center [346, 122] width 169 height 11
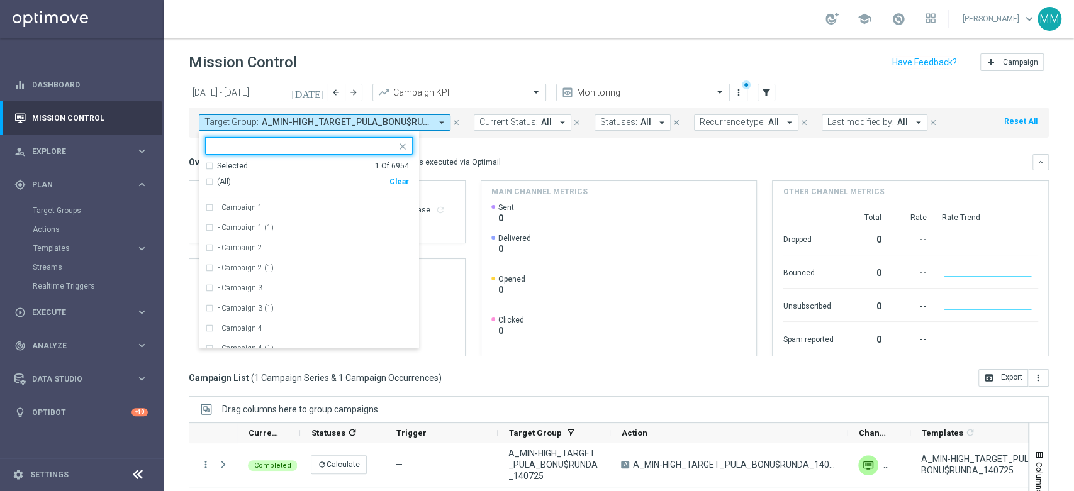
click at [0, 0] on div "Clear" at bounding box center [0, 0] width 0 height 0
click at [322, 146] on input "text" at bounding box center [304, 146] width 184 height 11
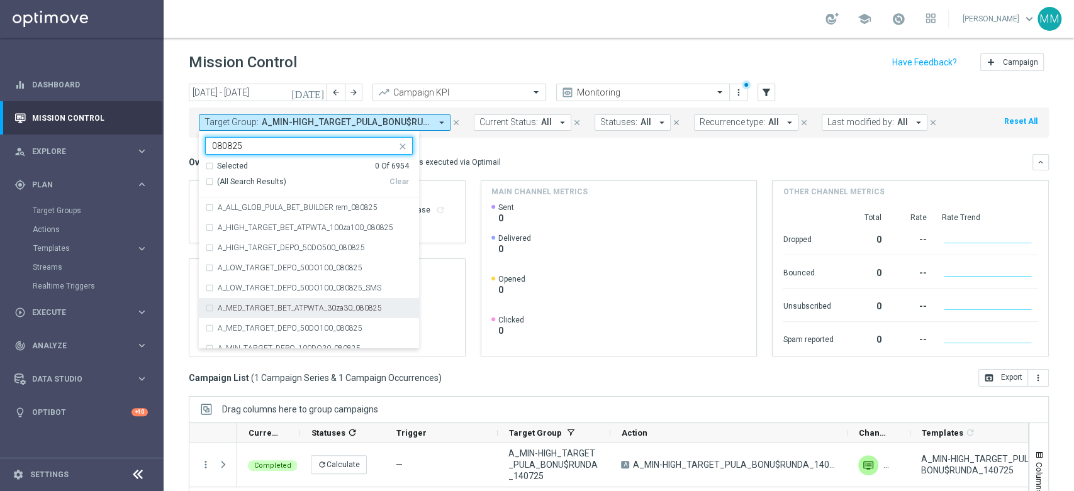
click at [320, 313] on div "A_MED_TARGET_BET_ATPWTA_30za30_080825" at bounding box center [309, 308] width 208 height 20
type input "080825"
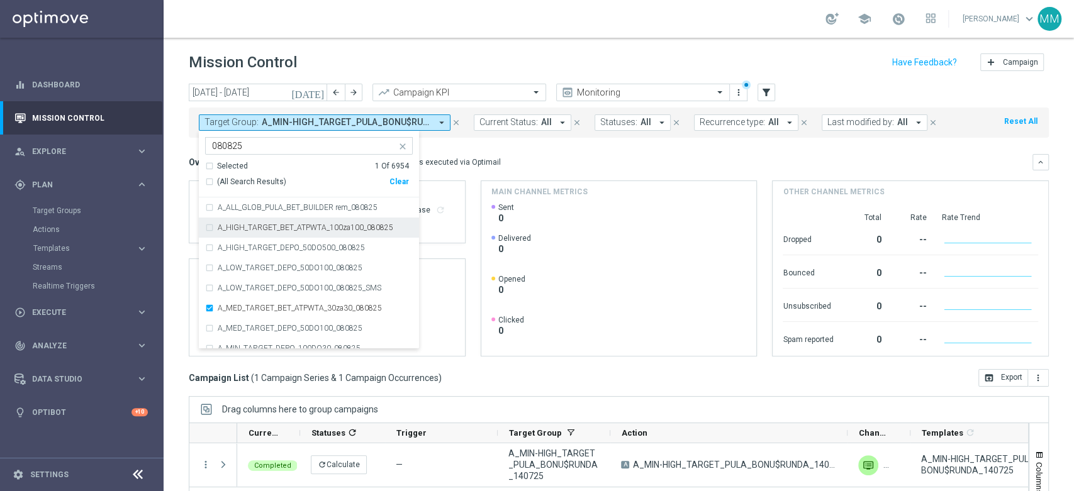
click at [331, 232] on div "A_HIGH_TARGET_BET_ATPWTA_100za100_080825" at bounding box center [309, 228] width 208 height 20
click at [565, 157] on div "Overview: Optimail arrow_drop_down This overview shows data of campaigns execut…" at bounding box center [611, 162] width 844 height 11
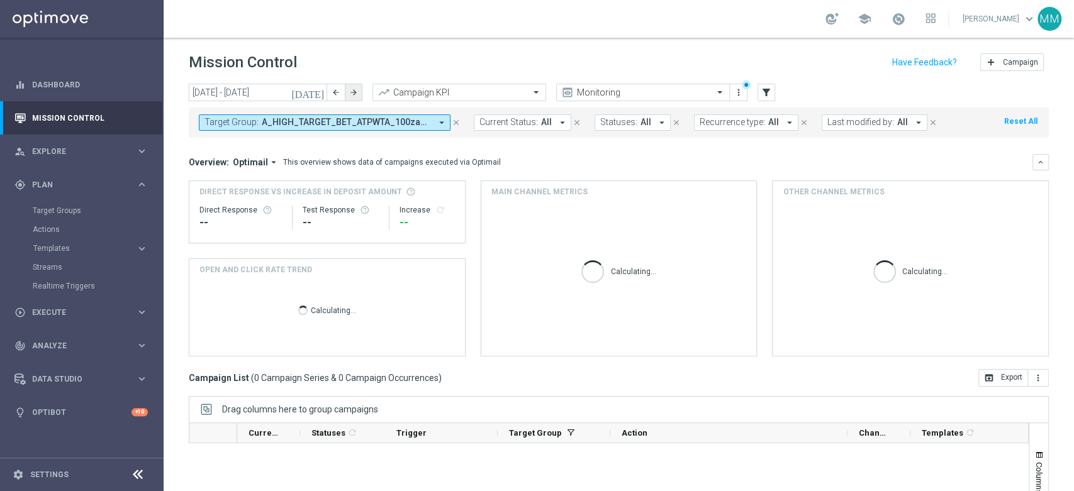
click at [356, 96] on icon "arrow_forward" at bounding box center [353, 92] width 9 height 9
type input "[DATE] - [DATE]"
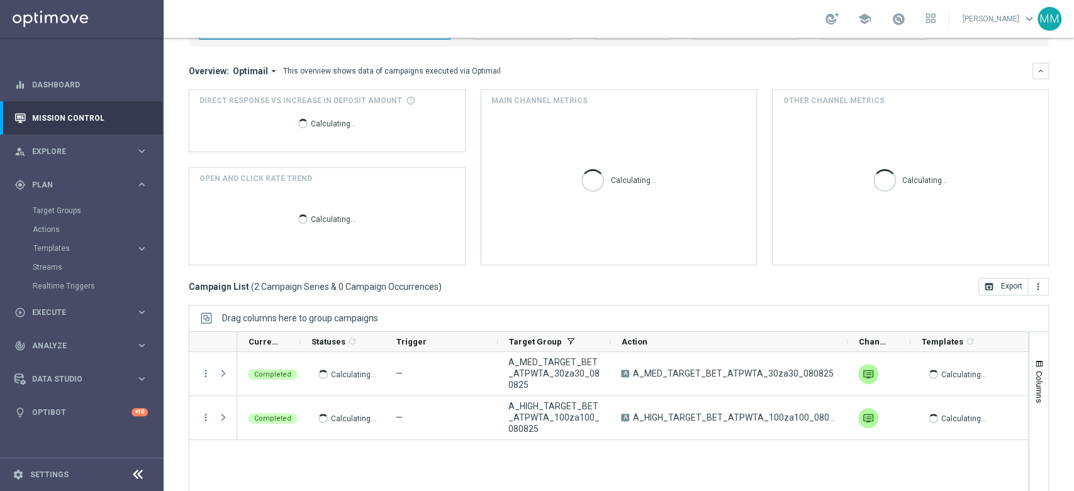
scroll to position [137, 0]
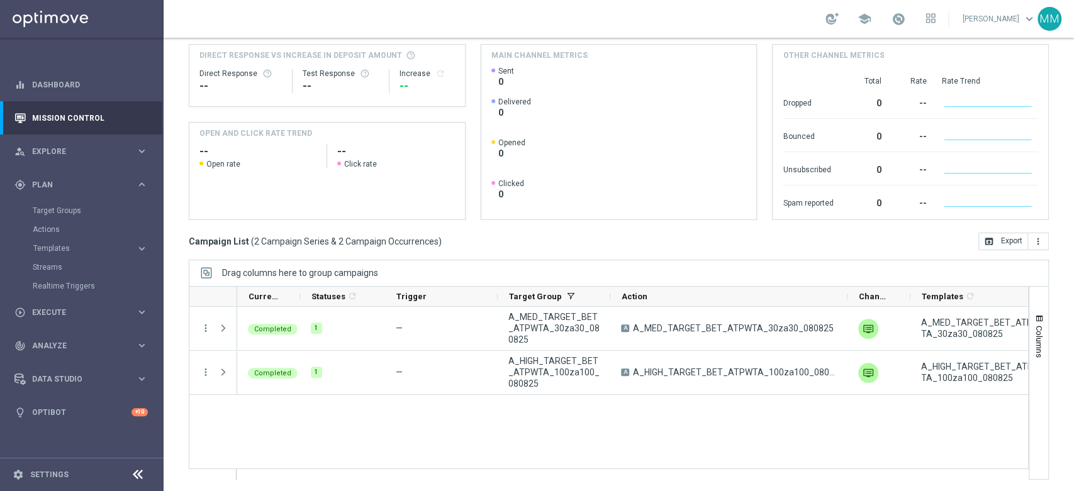
drag, startPoint x: 676, startPoint y: 467, endPoint x: 768, endPoint y: 460, distance: 91.5
click at [768, 460] on div "Completed 1 — A_MED_TARGET_BET_ATPWTA_30za30_080825 A A_MED_TARGET_BET_ATPWTA_3…" at bounding box center [632, 393] width 791 height 172
